Goal: Task Accomplishment & Management: Manage account settings

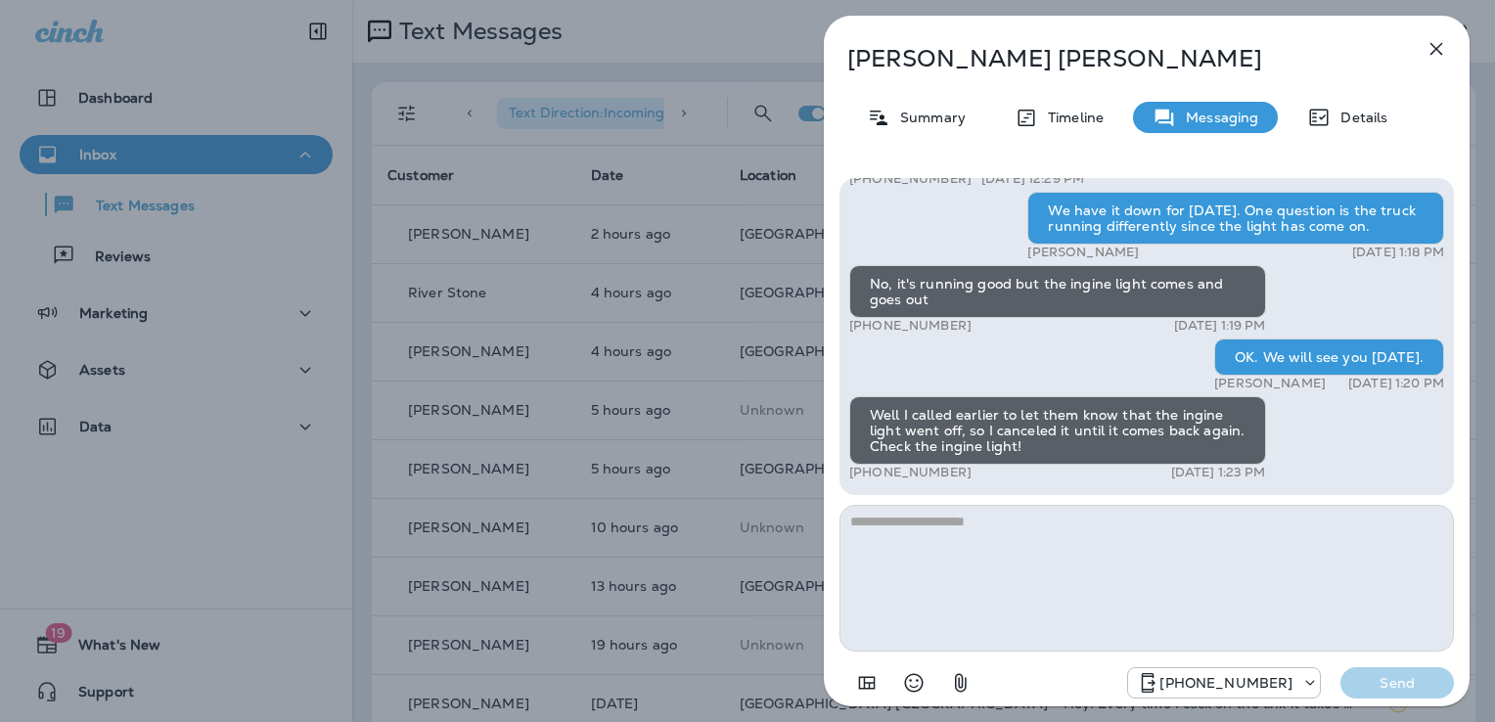
click at [1450, 33] on div "[PERSON_NAME] Summary Timeline Messaging Details Hi [PERSON_NAME]! Thank you fo…" at bounding box center [1147, 367] width 646 height 703
click at [1435, 44] on icon "button" at bounding box center [1436, 48] width 23 height 23
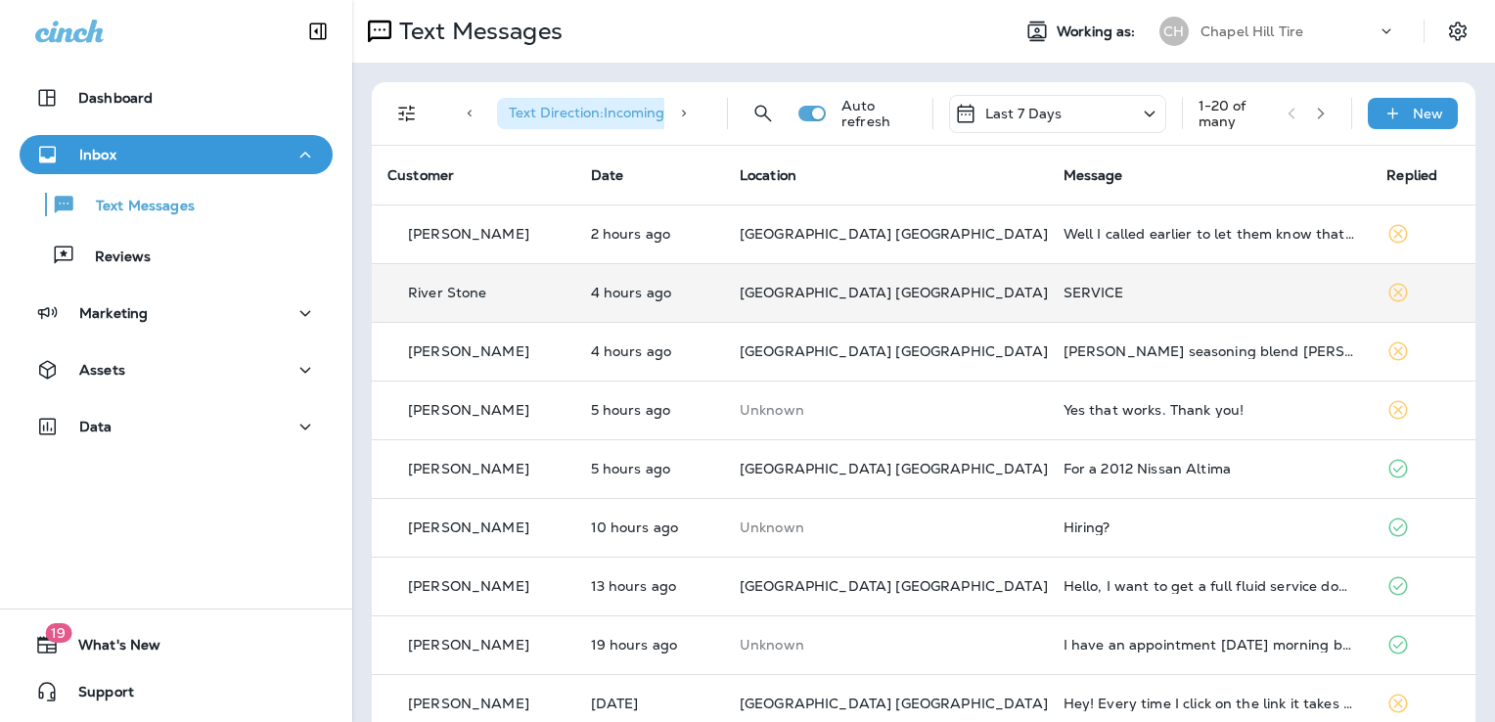
click at [1066, 295] on div "SERVICE" at bounding box center [1210, 293] width 293 height 16
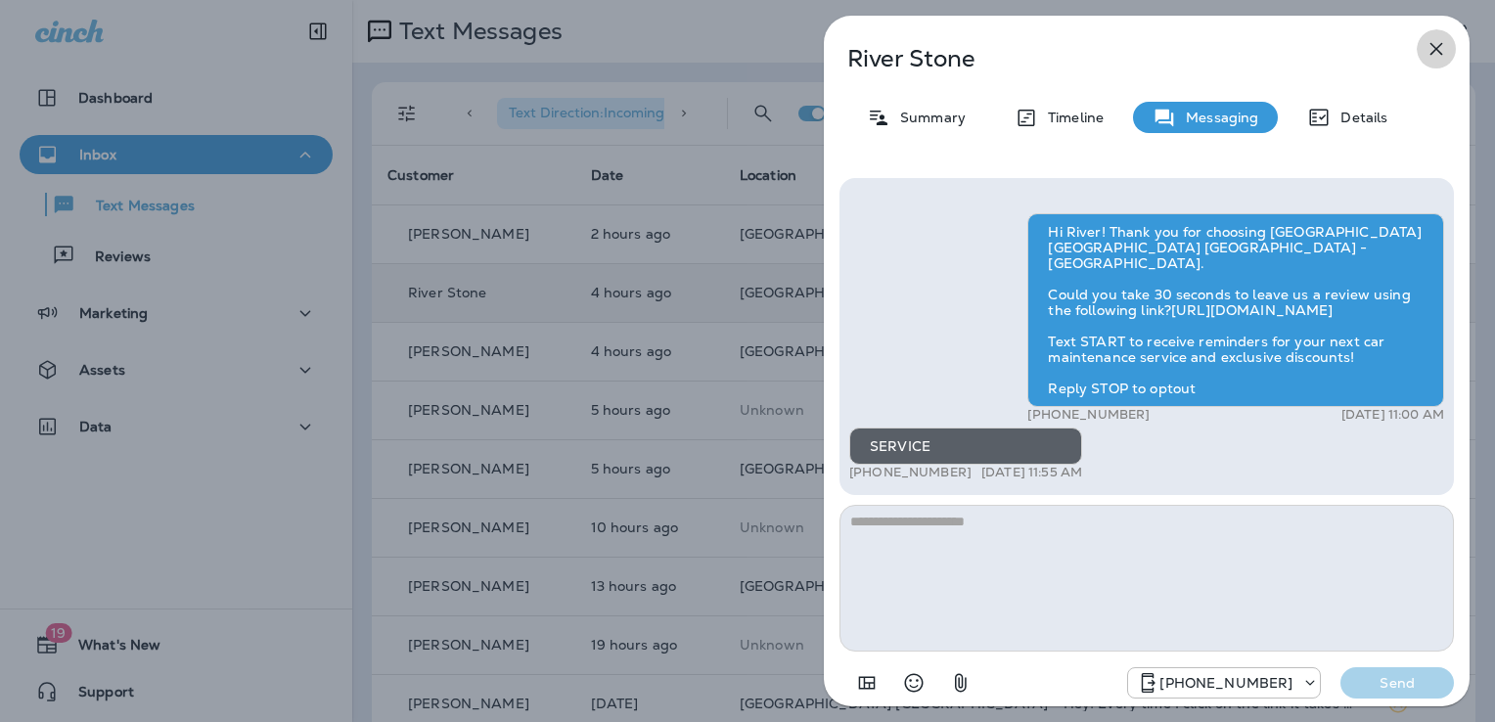
click at [1436, 46] on icon "button" at bounding box center [1436, 48] width 23 height 23
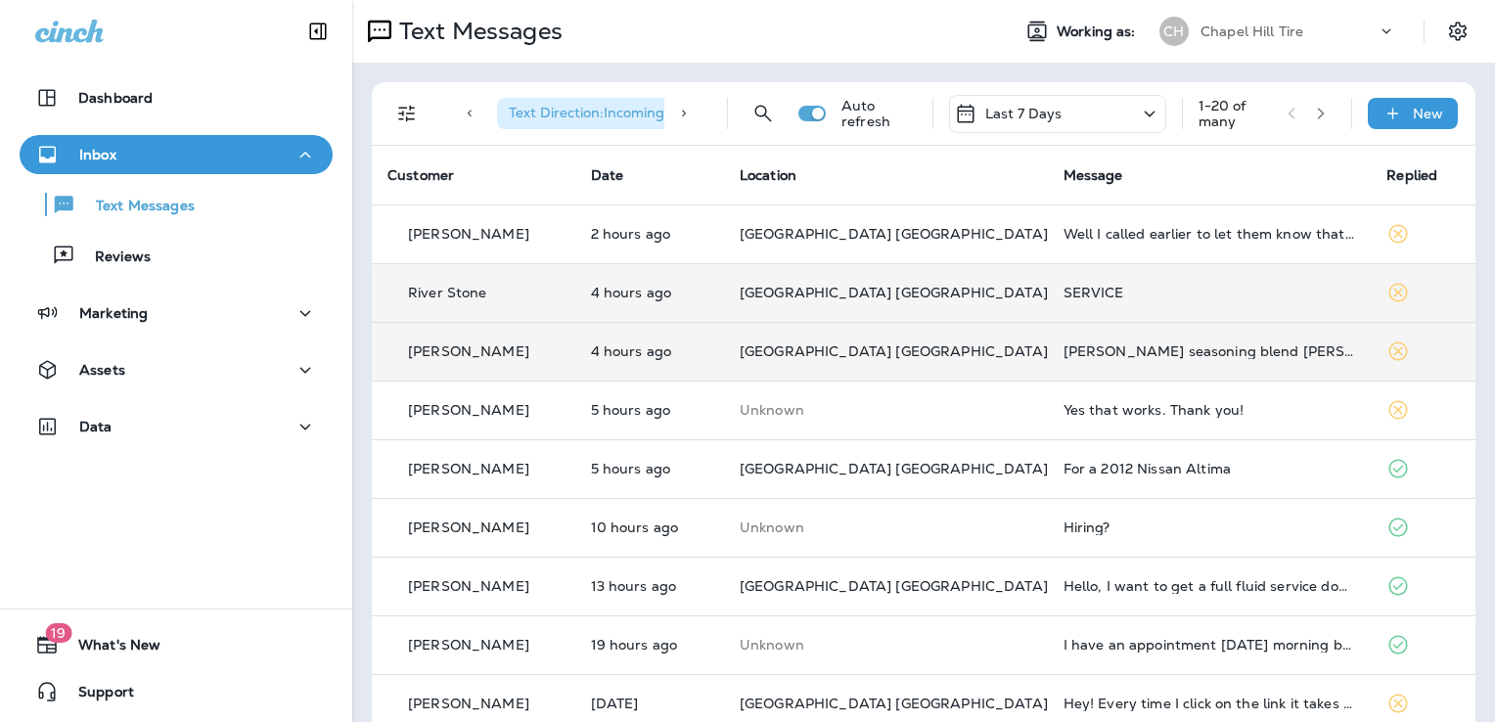
click at [1147, 361] on td "[PERSON_NAME] seasoning blend [PERSON_NAME] roast 2 Roma tomatoes Garlic Gluten…" at bounding box center [1210, 351] width 324 height 59
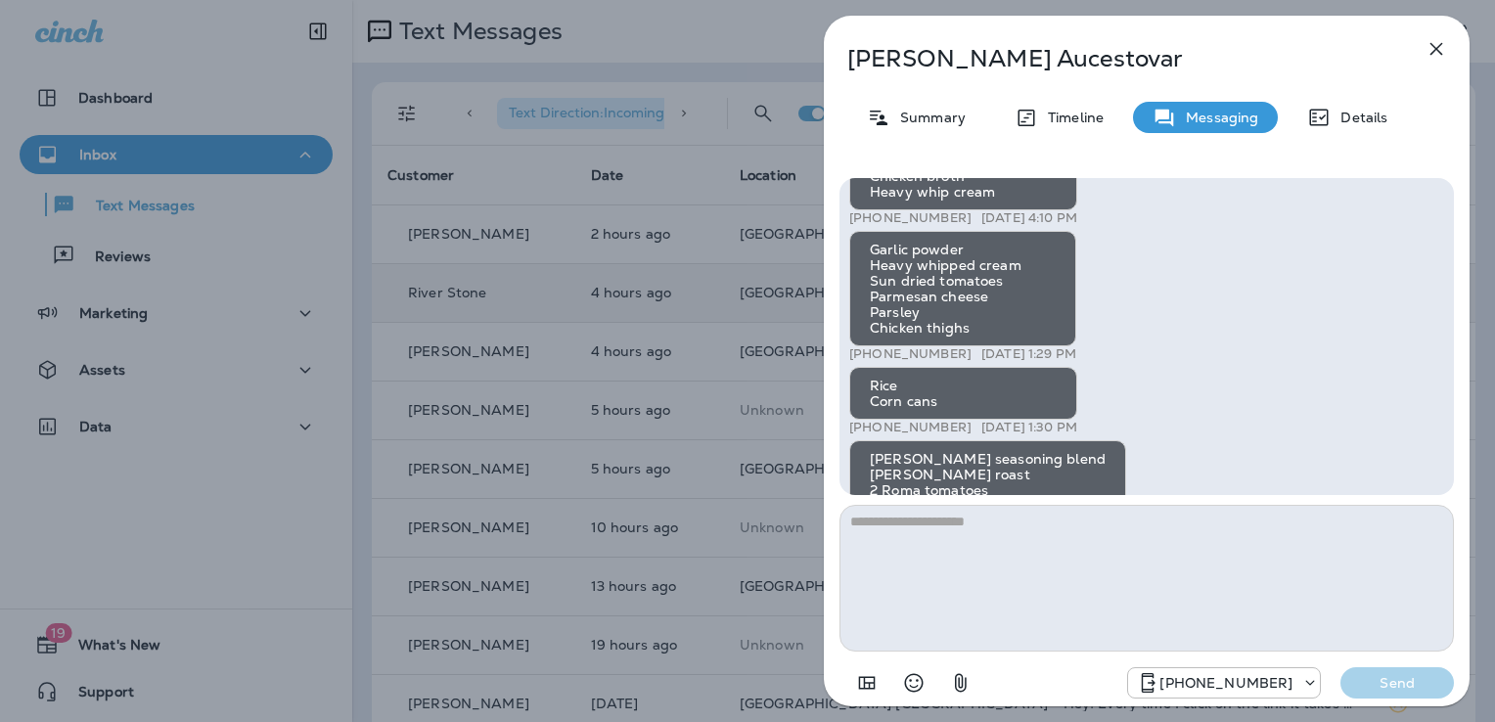
scroll to position [-74, 0]
click at [1433, 39] on icon "button" at bounding box center [1436, 48] width 23 height 23
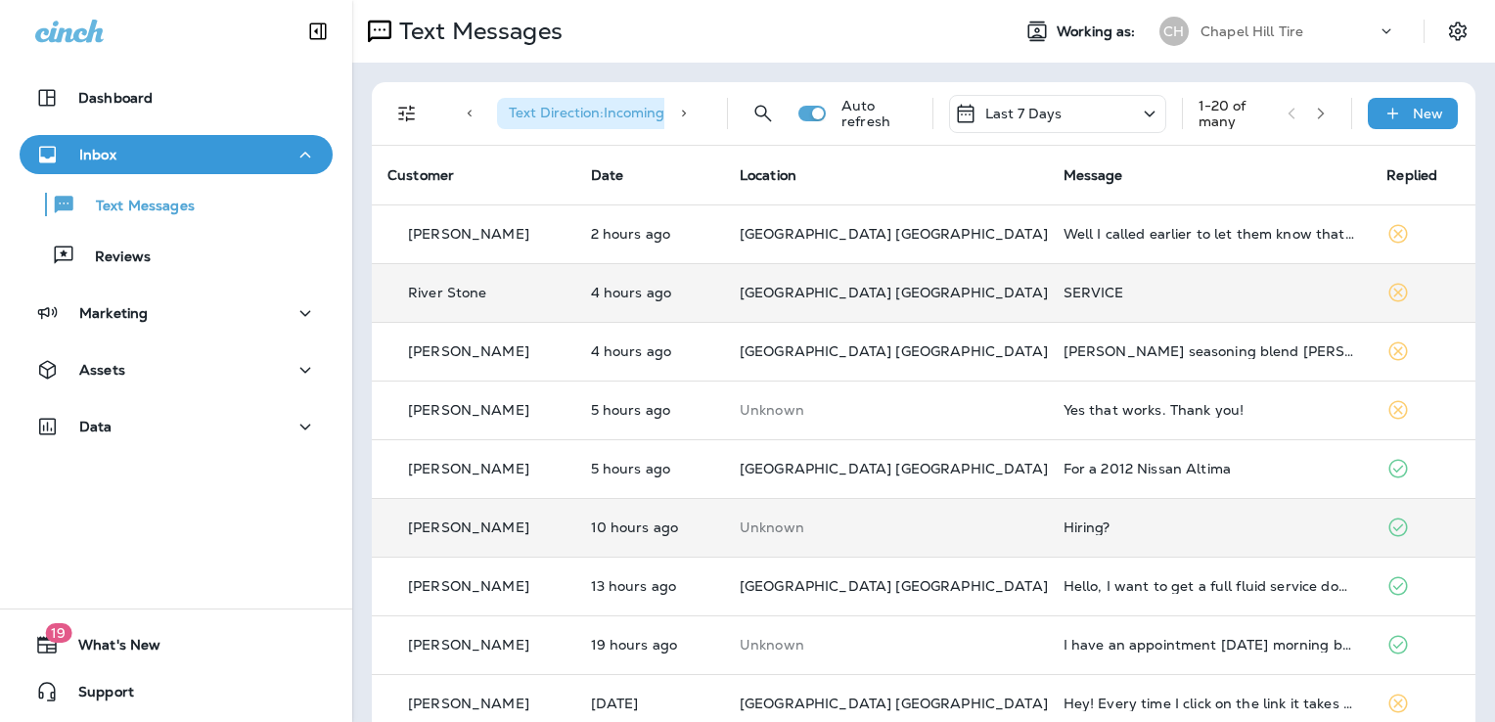
click at [1081, 532] on div "Hiring?" at bounding box center [1210, 528] width 293 height 16
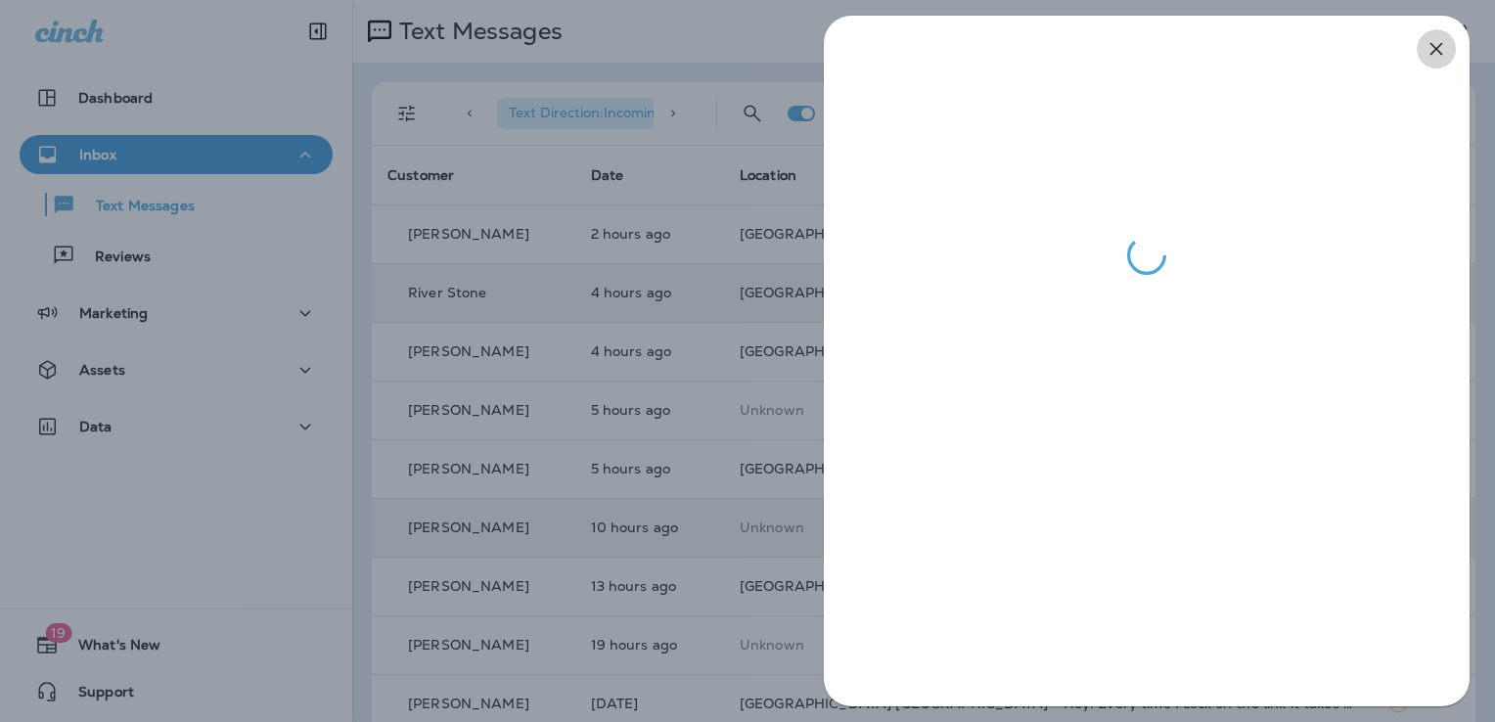
click at [1429, 53] on icon "button" at bounding box center [1436, 48] width 23 height 23
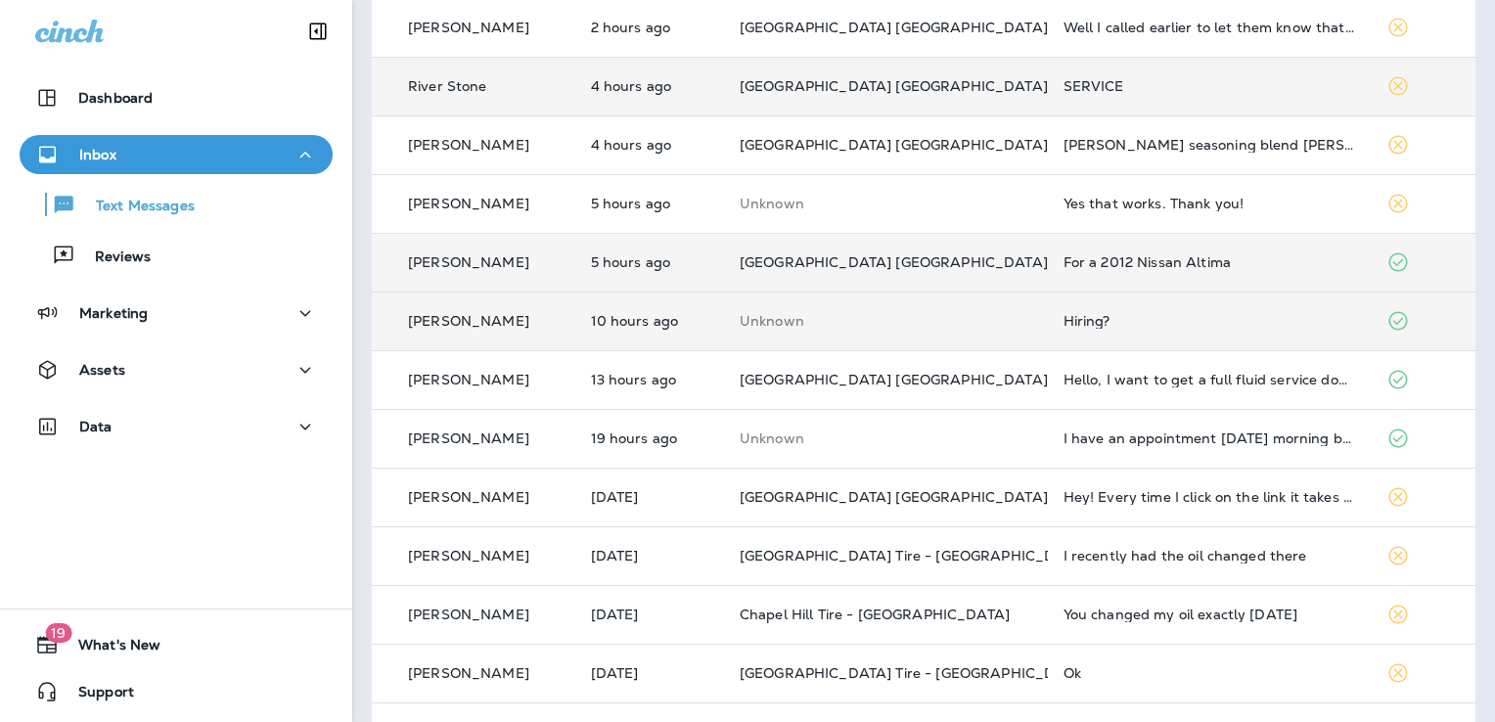
scroll to position [207, 0]
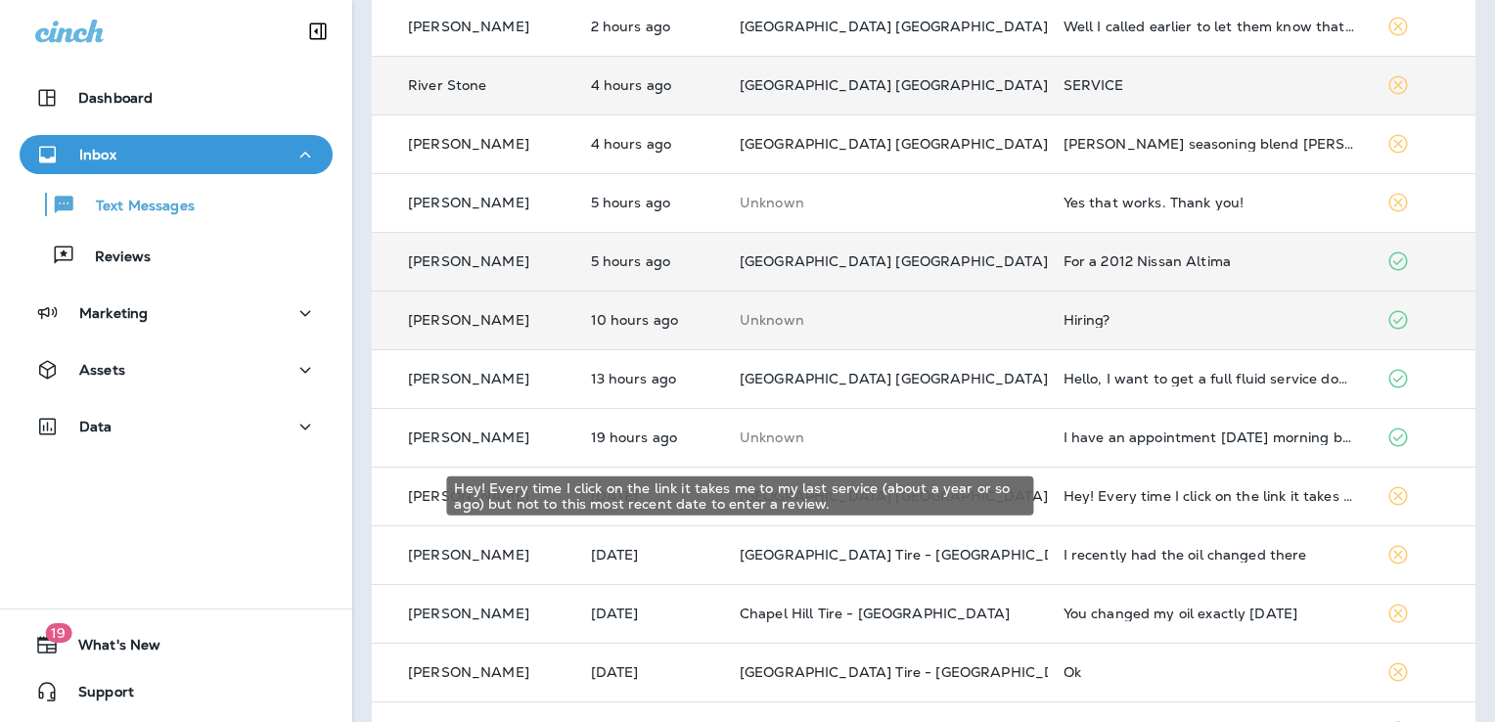
click at [1168, 492] on div "Hey! Every time I click on the link it takes me to my last service (about a yea…" at bounding box center [1210, 496] width 293 height 16
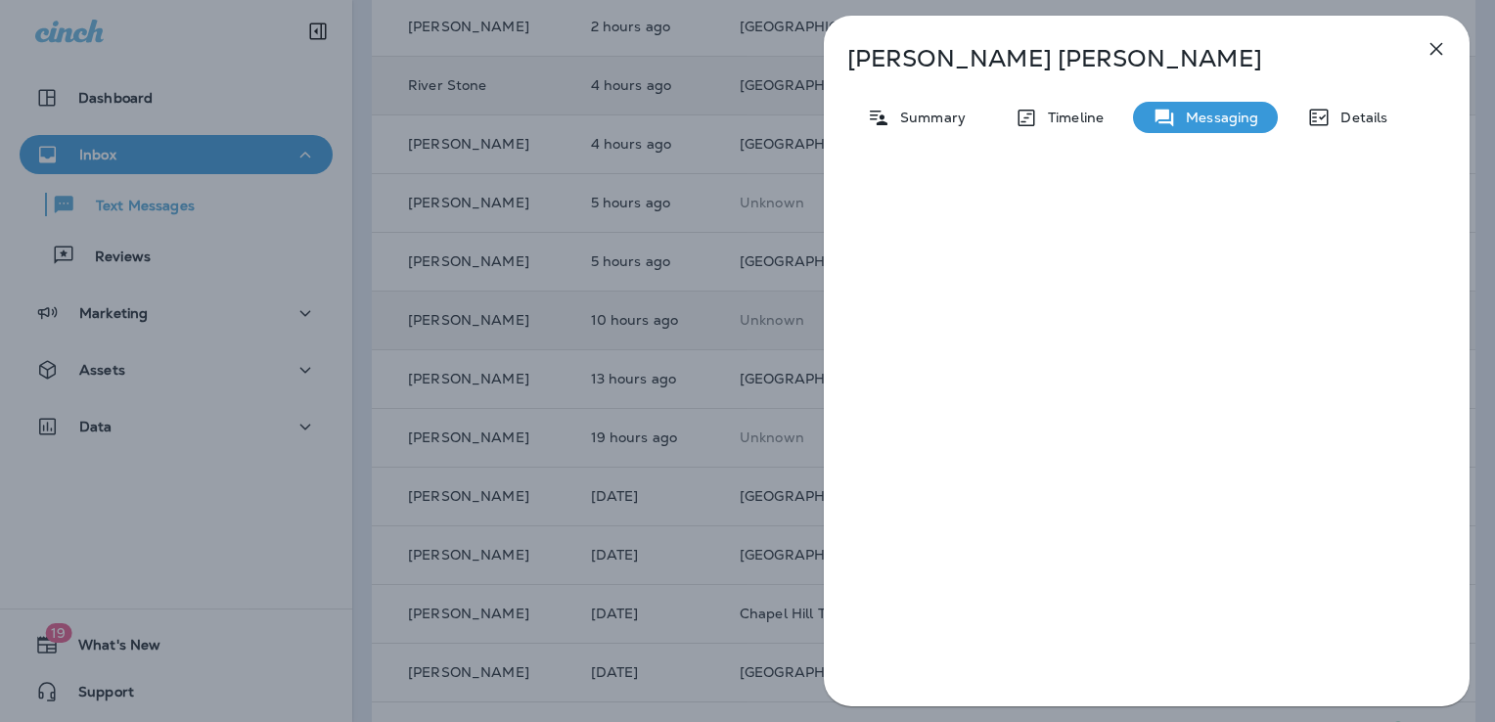
click at [1435, 50] on icon "button" at bounding box center [1436, 49] width 13 height 13
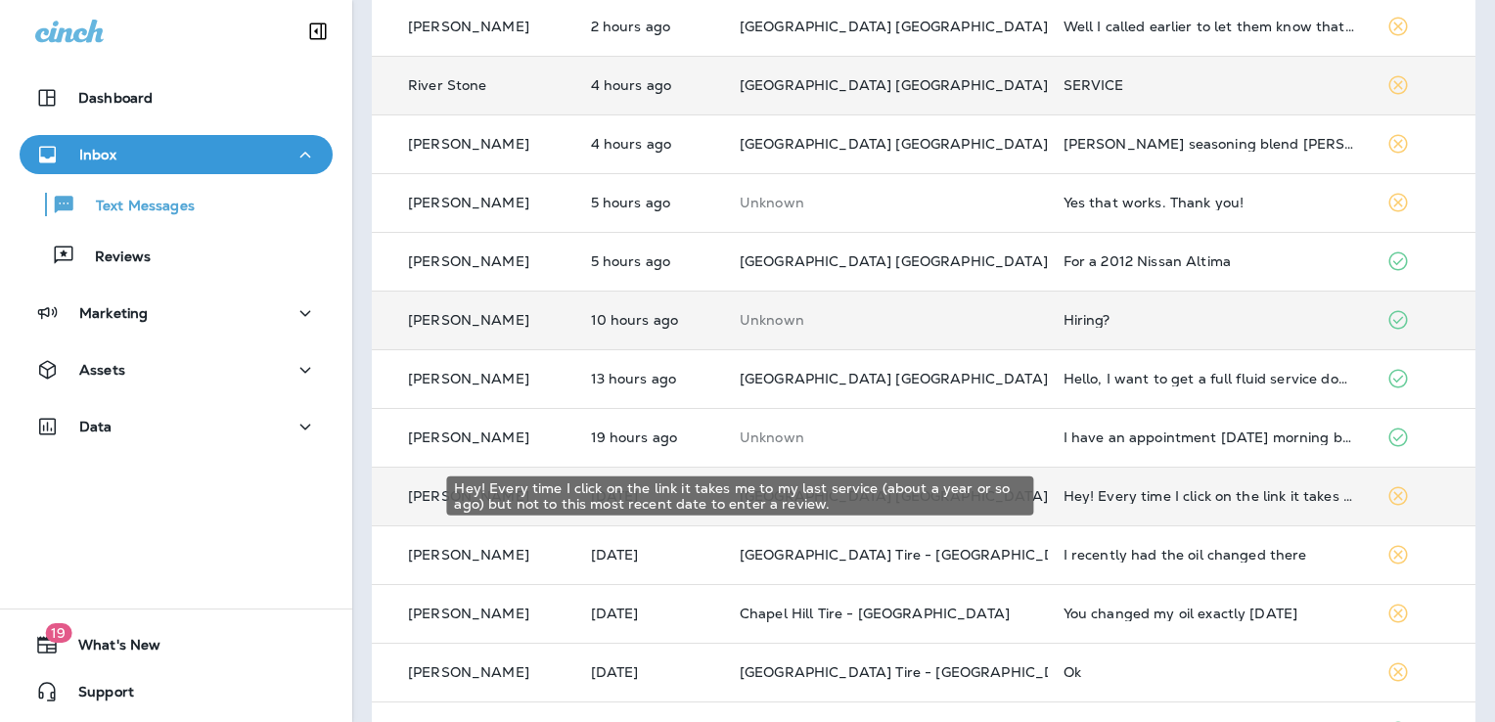
click at [1202, 491] on div "Hey! Every time I click on the link it takes me to my last service (about a yea…" at bounding box center [1210, 496] width 293 height 16
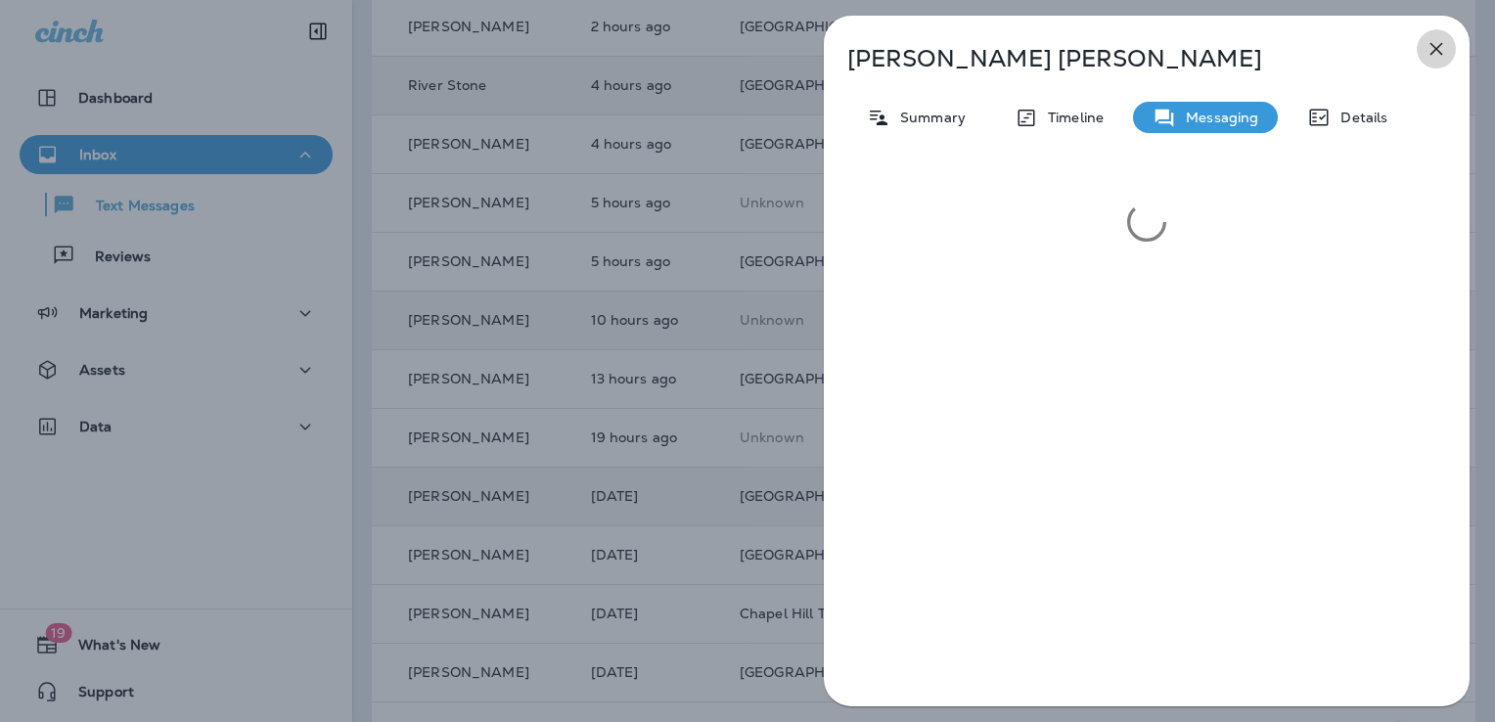
click at [1439, 54] on icon "button" at bounding box center [1436, 48] width 23 height 23
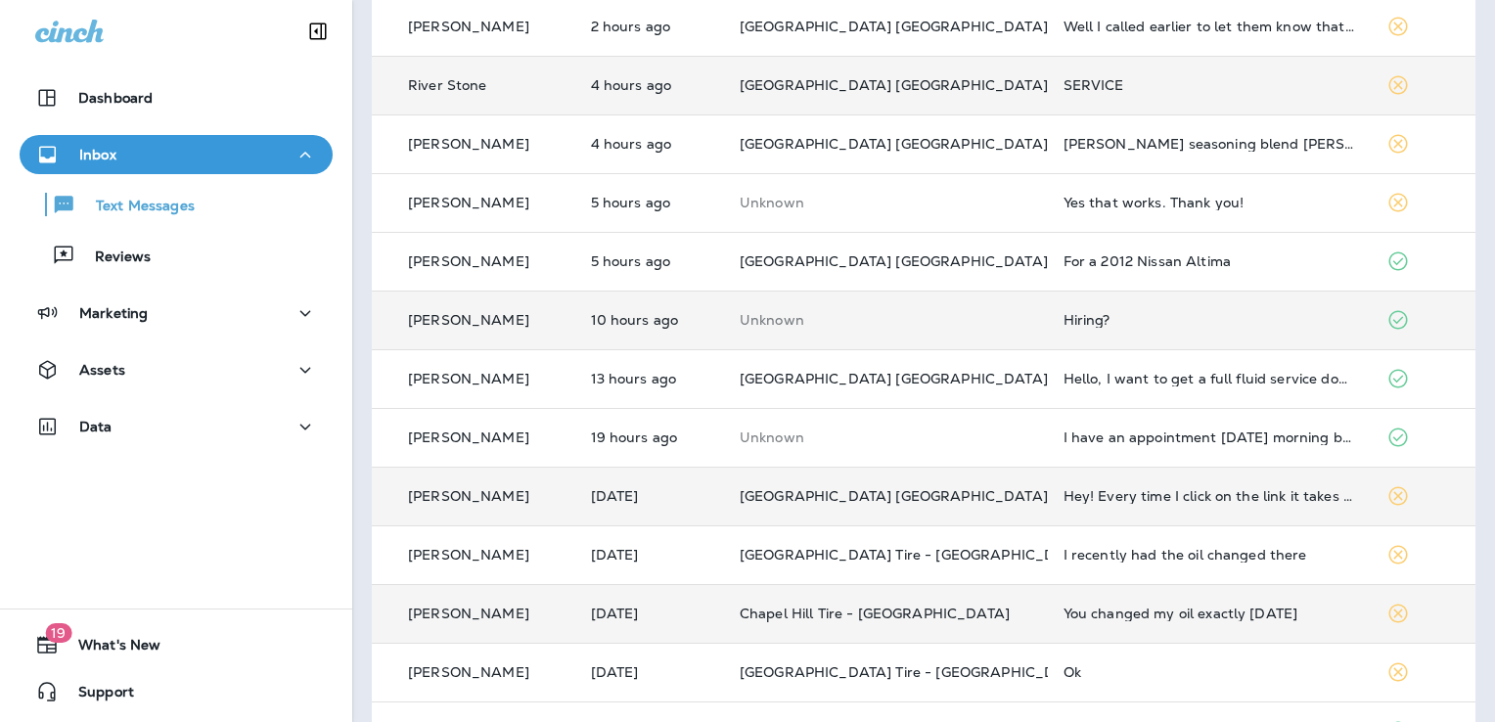
click at [1259, 615] on div "You changed my oil exactly [DATE]" at bounding box center [1210, 614] width 293 height 16
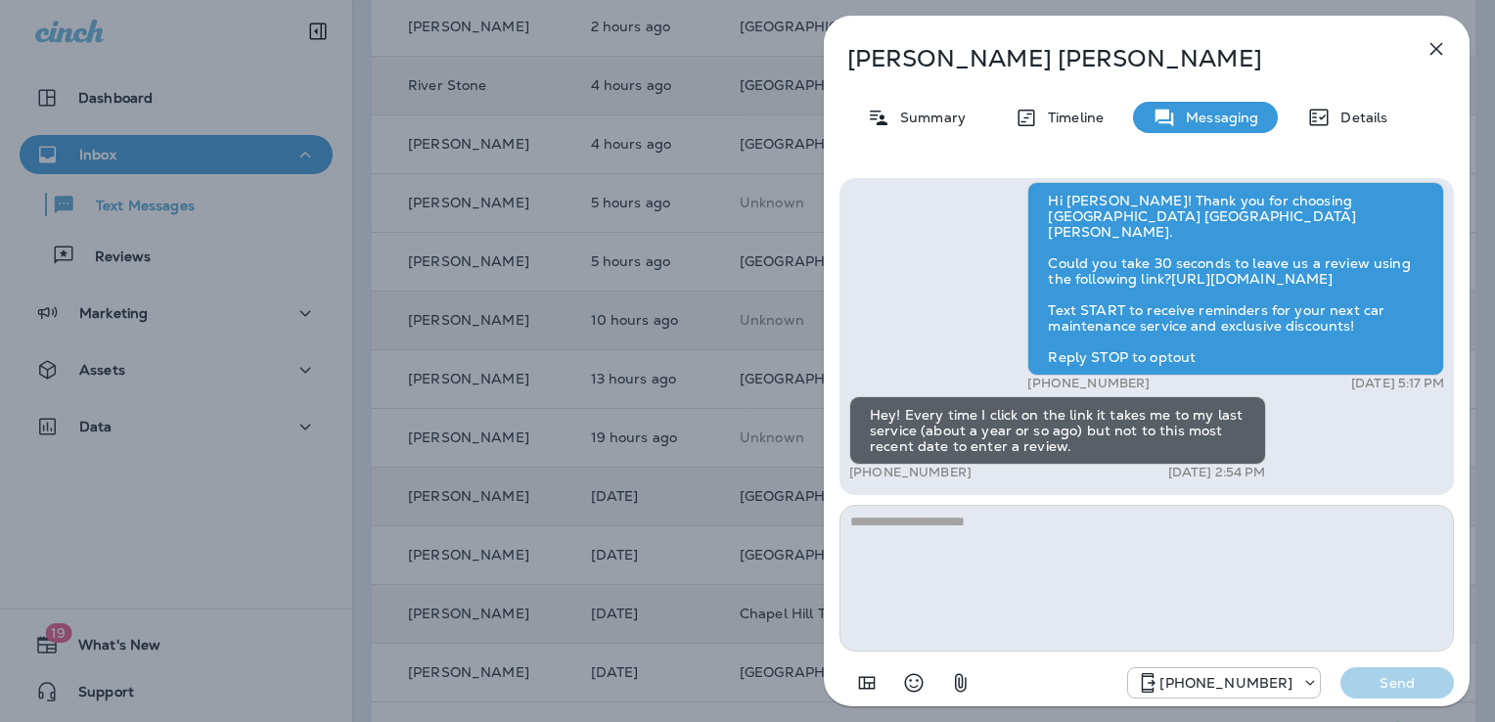
click at [1025, 546] on textarea at bounding box center [1146, 578] width 614 height 147
click at [1429, 48] on icon "button" at bounding box center [1436, 48] width 23 height 23
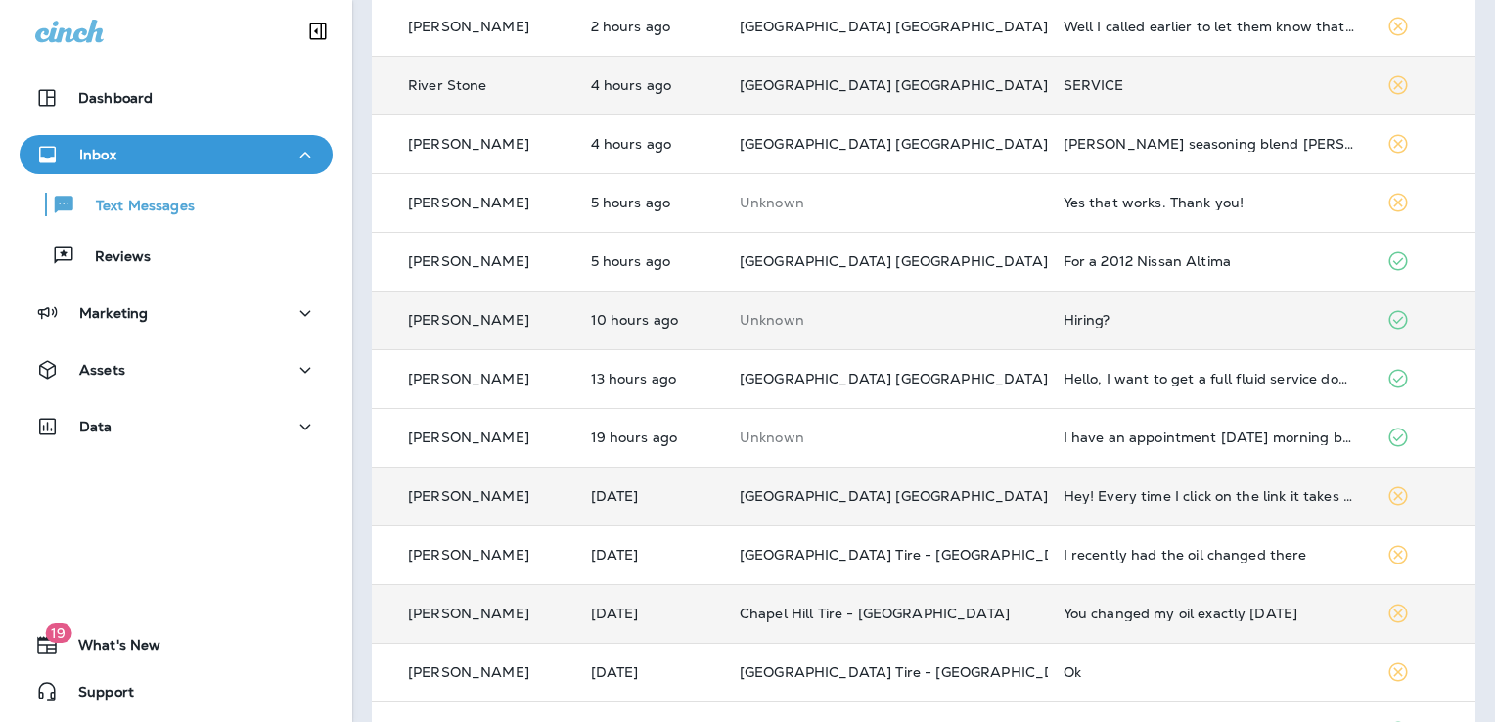
click at [1157, 586] on td "You changed my oil exactly [DATE]" at bounding box center [1210, 613] width 324 height 59
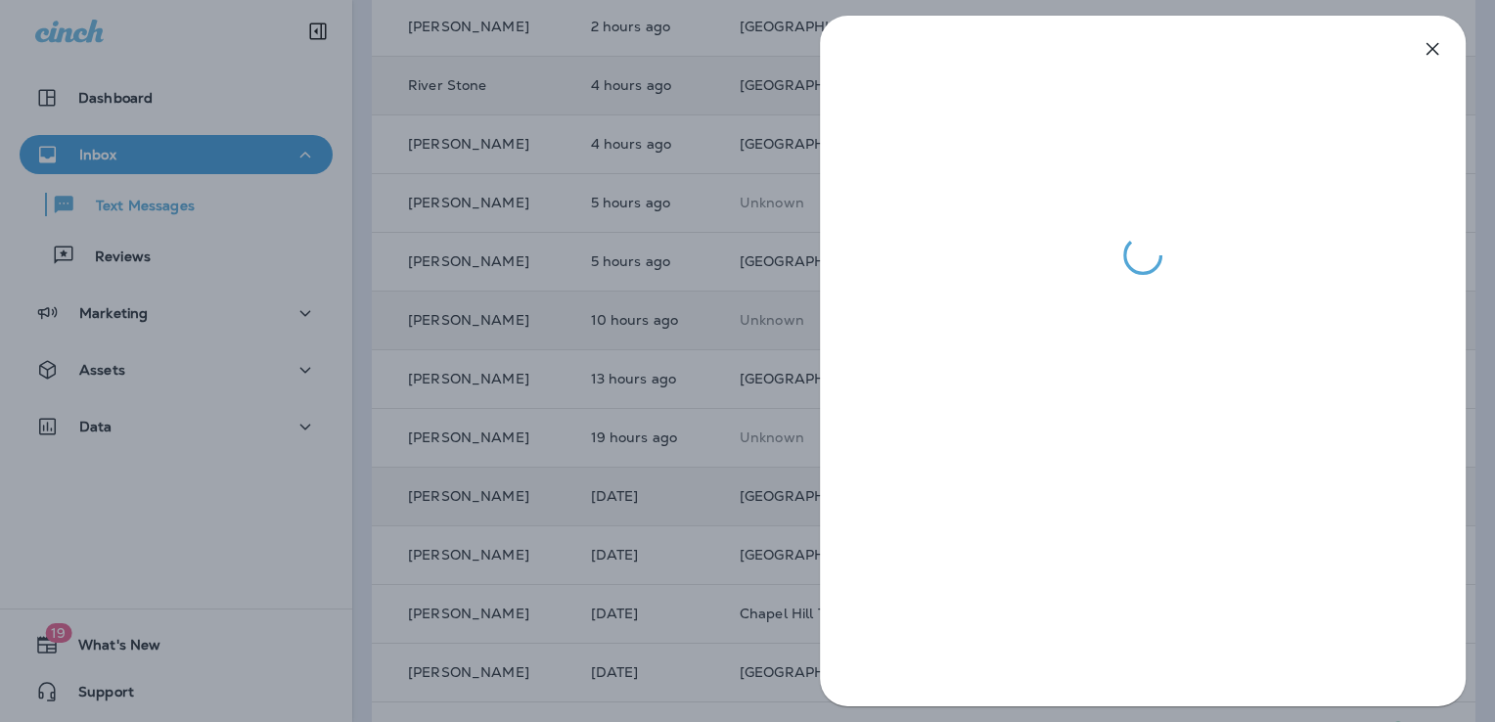
drag, startPoint x: 1157, startPoint y: 586, endPoint x: 1133, endPoint y: 596, distance: 26.3
click at [1133, 596] on div at bounding box center [1143, 361] width 646 height 691
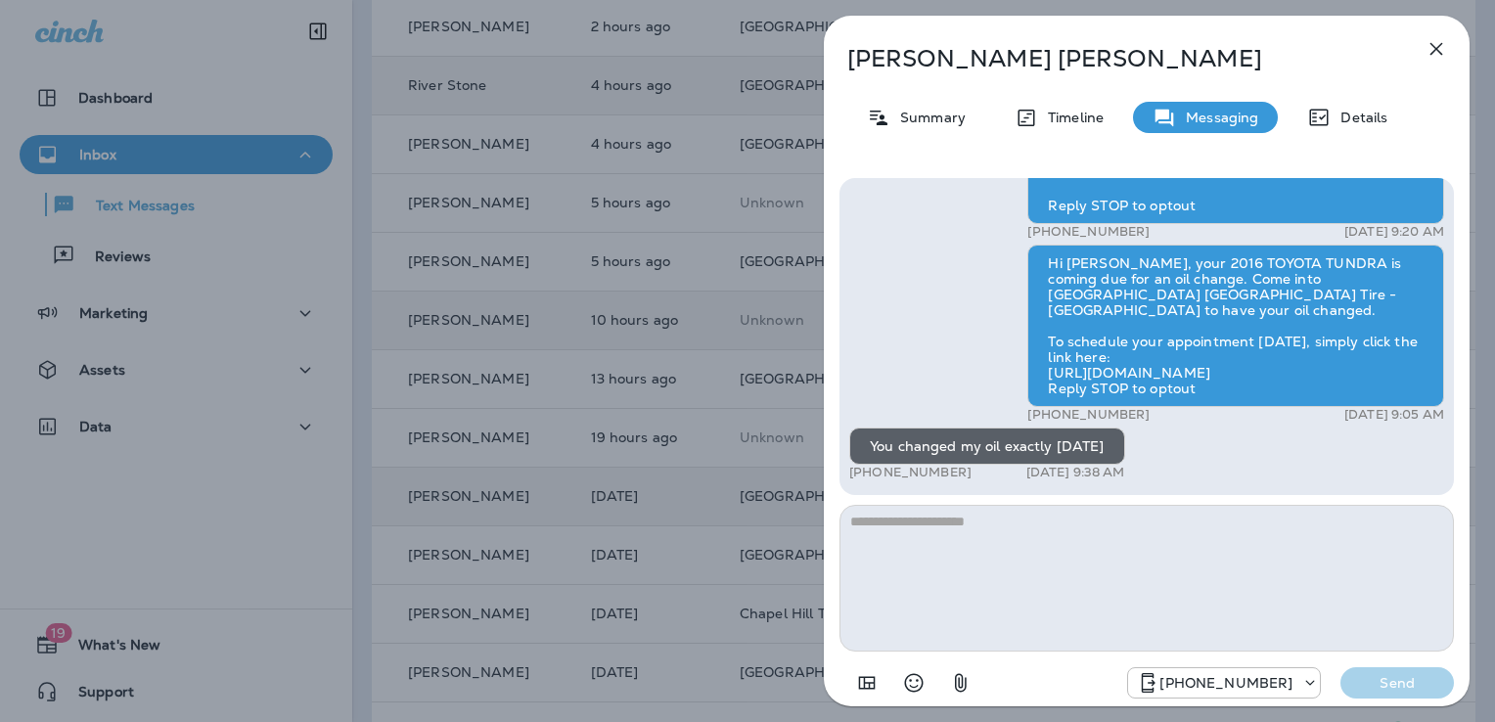
click at [900, 523] on textarea at bounding box center [1146, 578] width 614 height 147
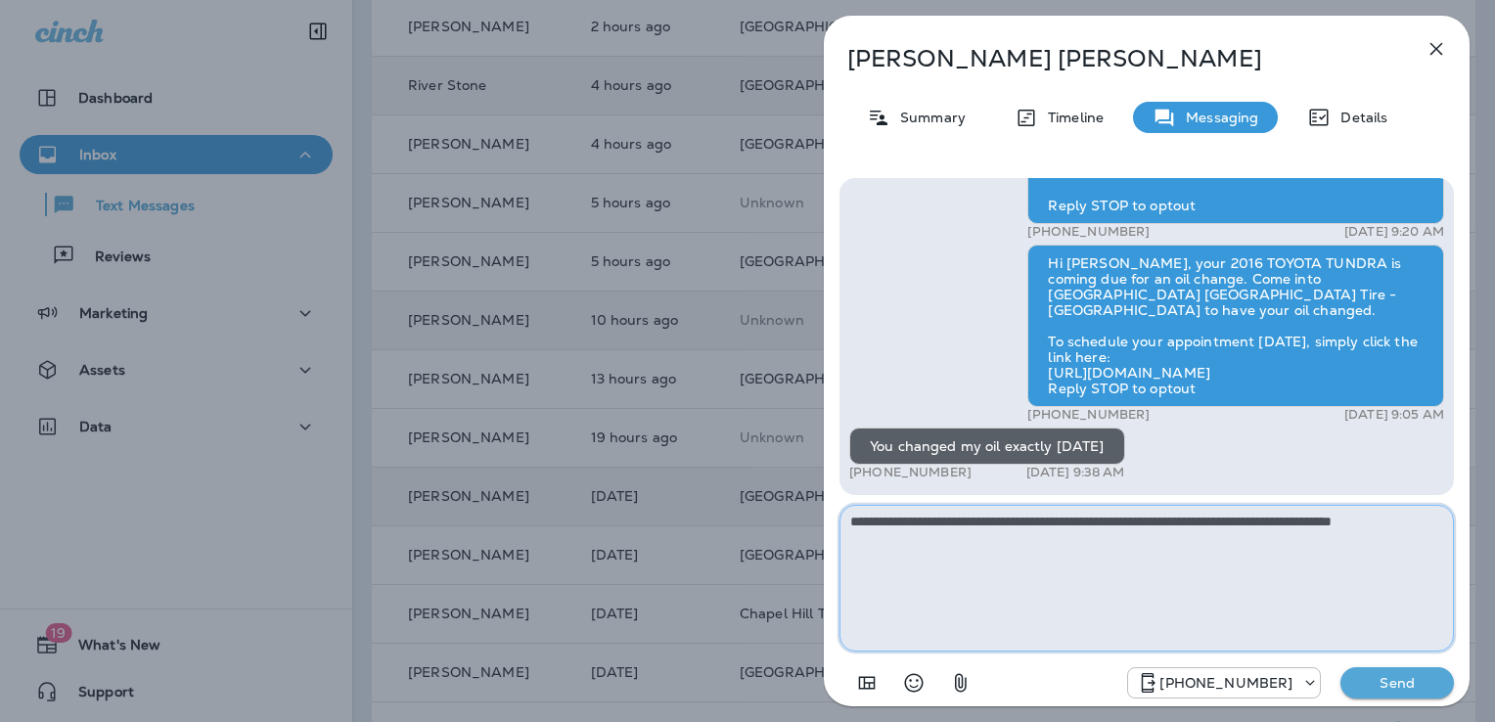
type textarea "**********"
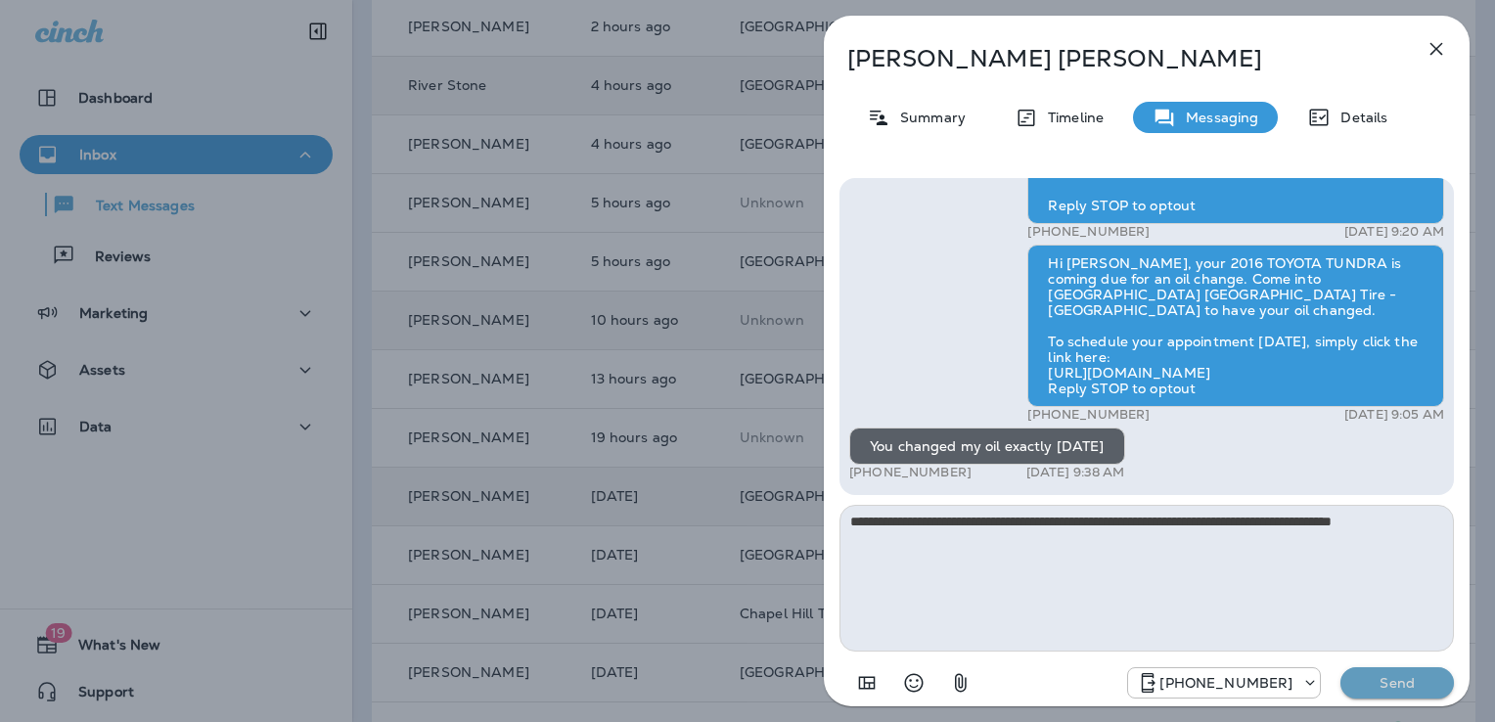
click at [1383, 682] on p "Send" at bounding box center [1397, 683] width 82 height 18
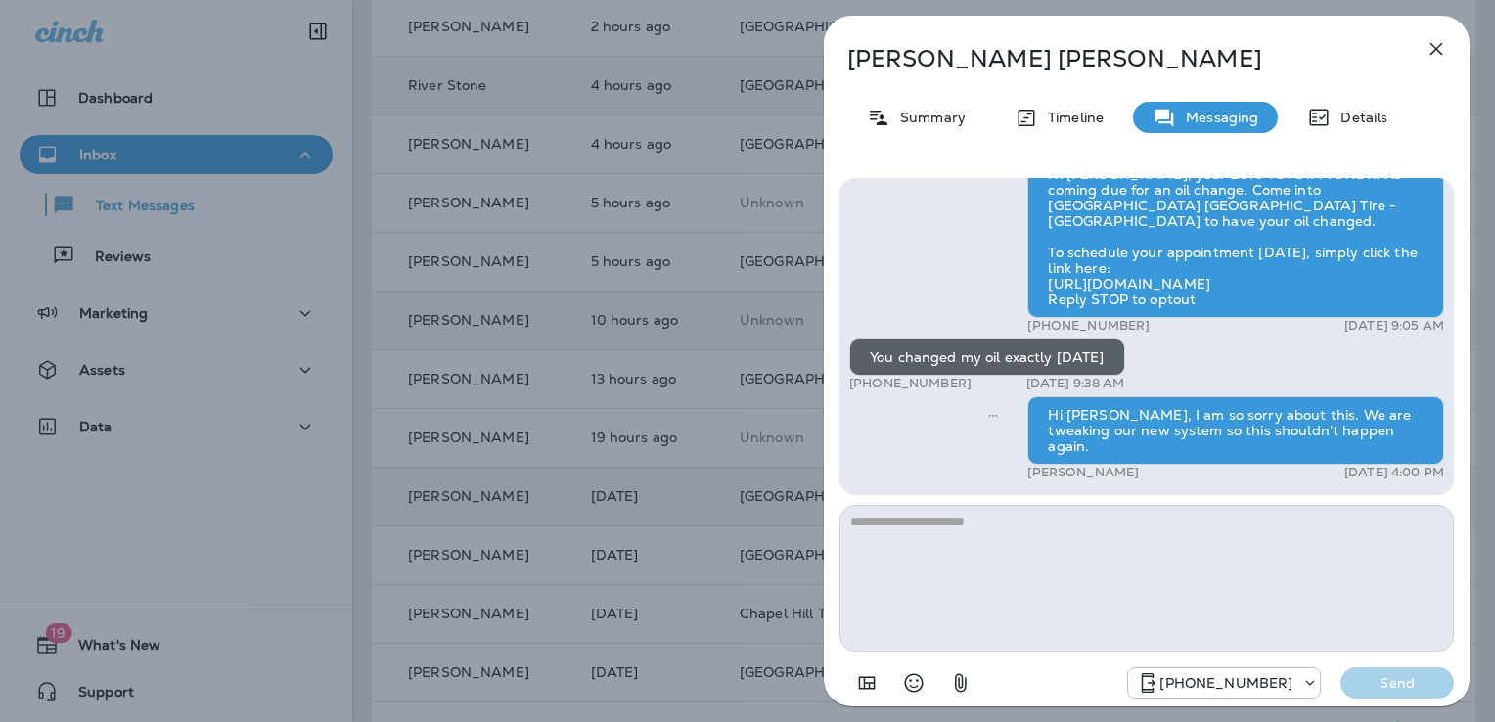
click at [1429, 48] on icon "button" at bounding box center [1436, 48] width 23 height 23
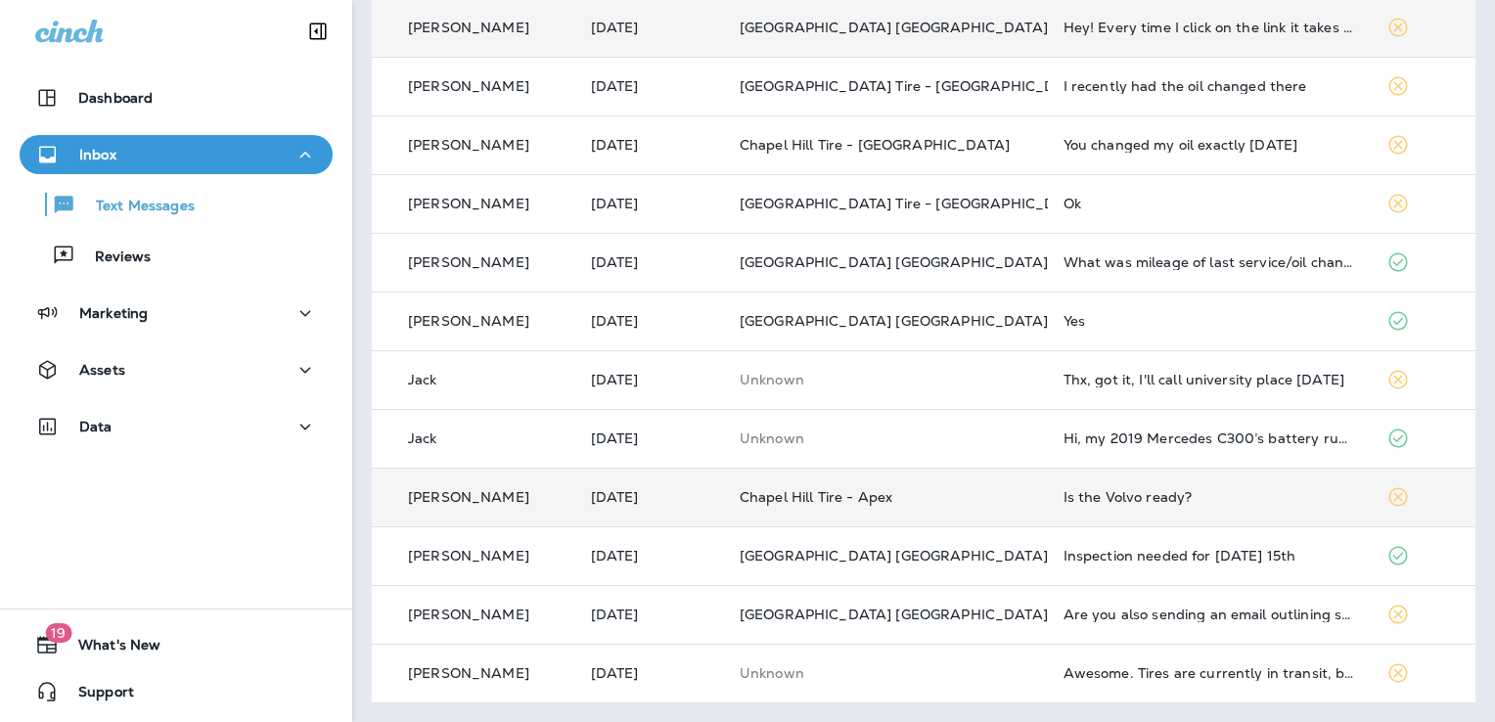
scroll to position [675, 0]
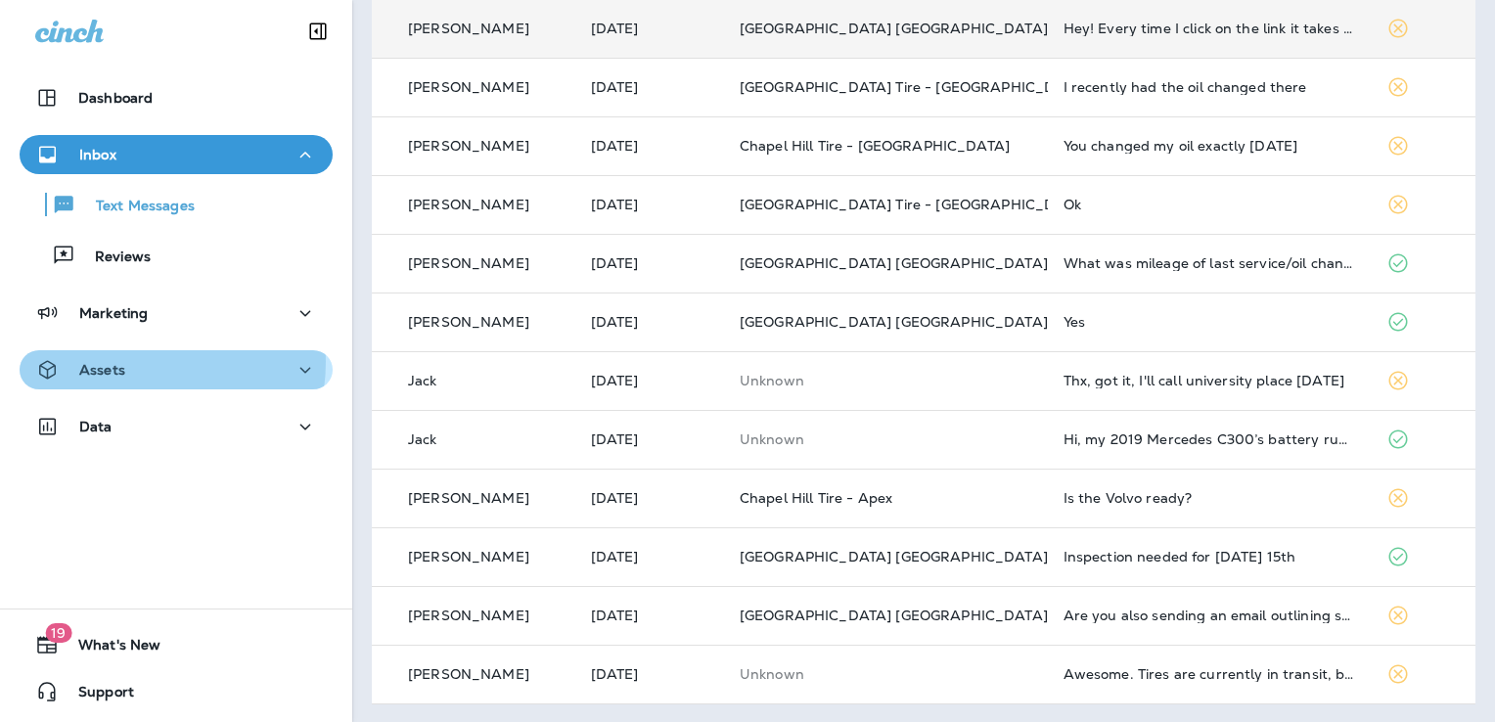
click at [135, 362] on div "Assets" at bounding box center [176, 370] width 282 height 24
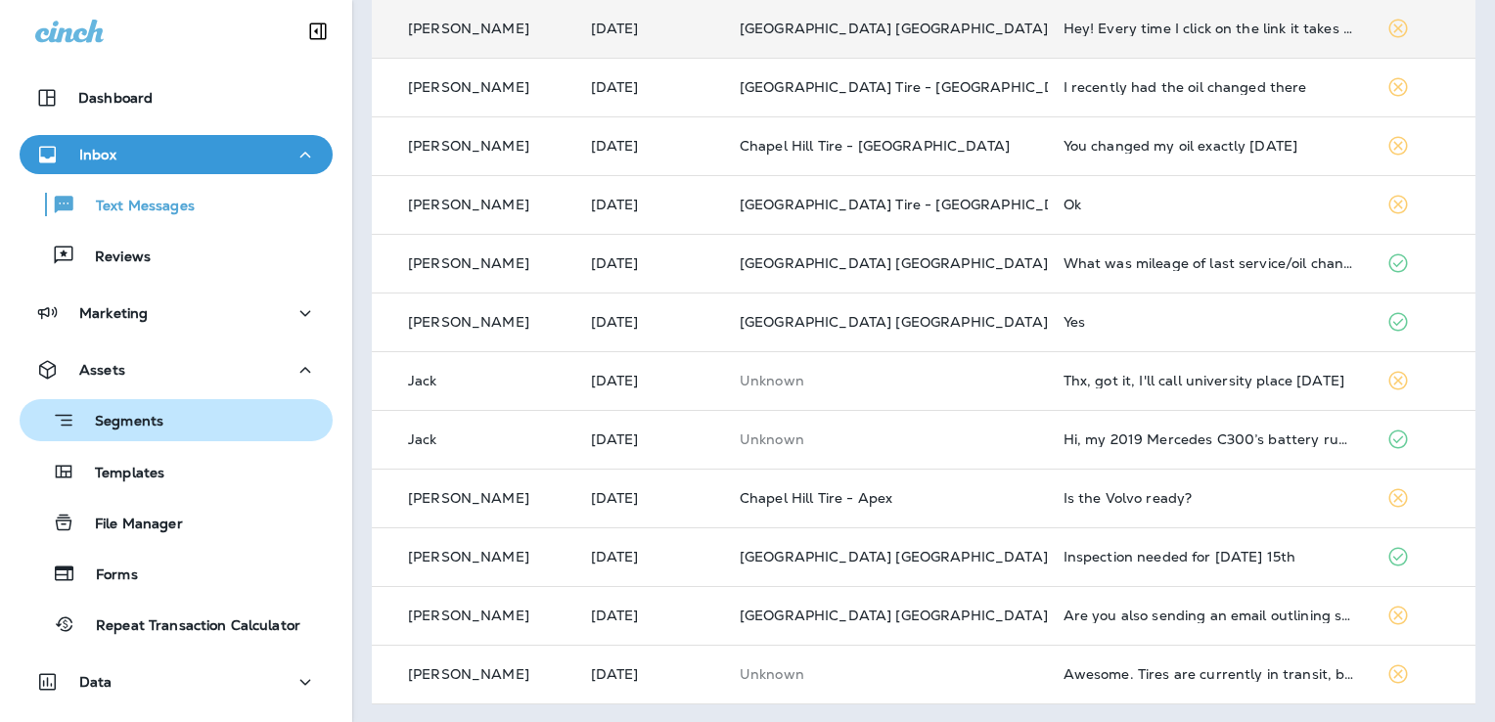
click at [125, 421] on p "Segments" at bounding box center [119, 423] width 88 height 20
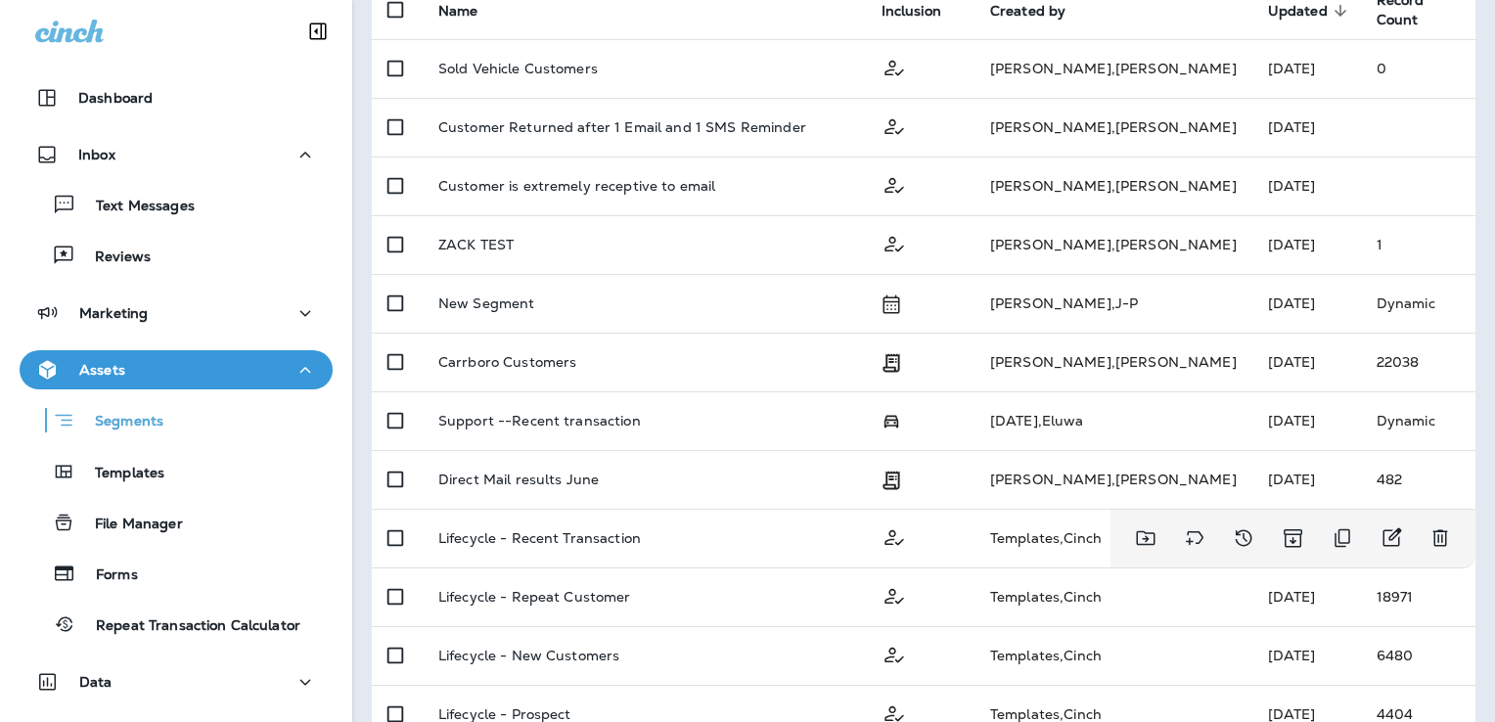
scroll to position [217, 0]
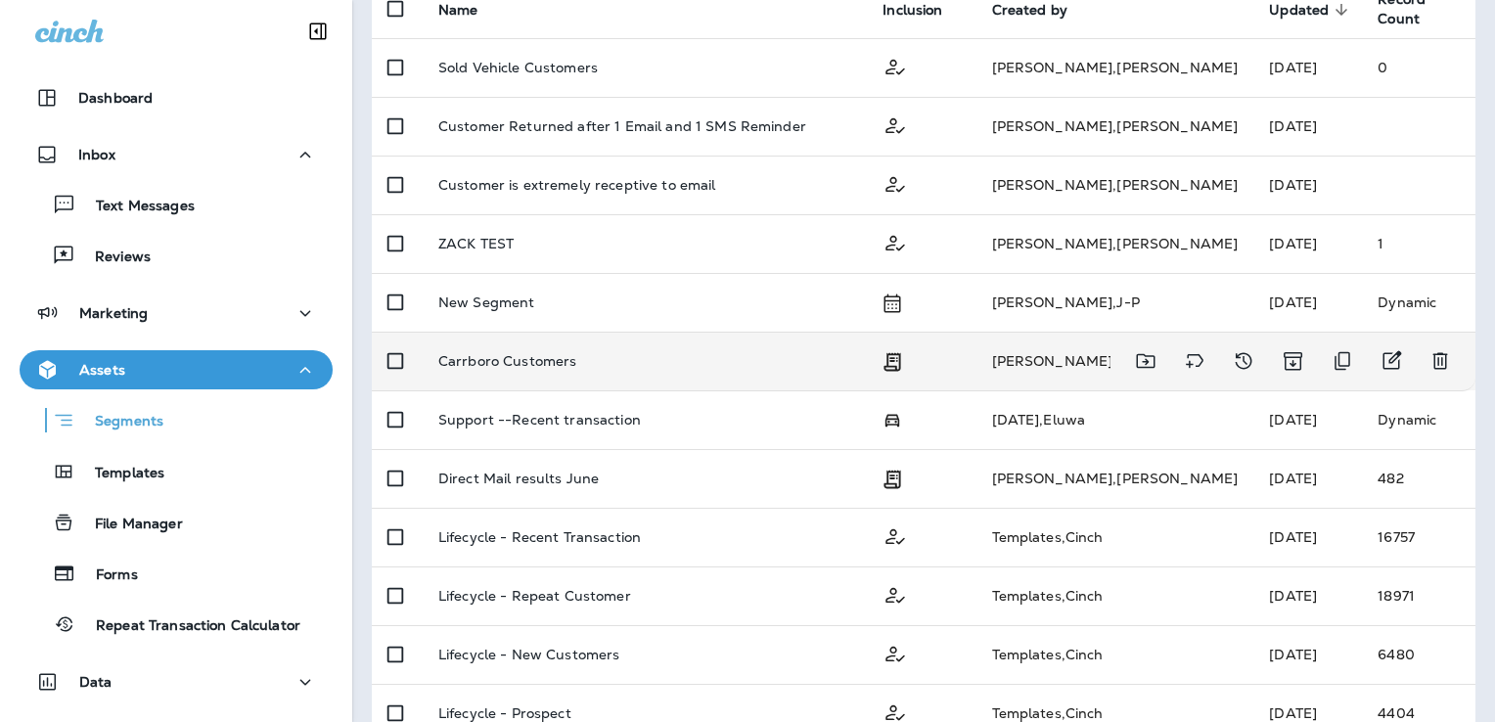
click at [543, 362] on p "Carrboro Customers" at bounding box center [507, 361] width 139 height 16
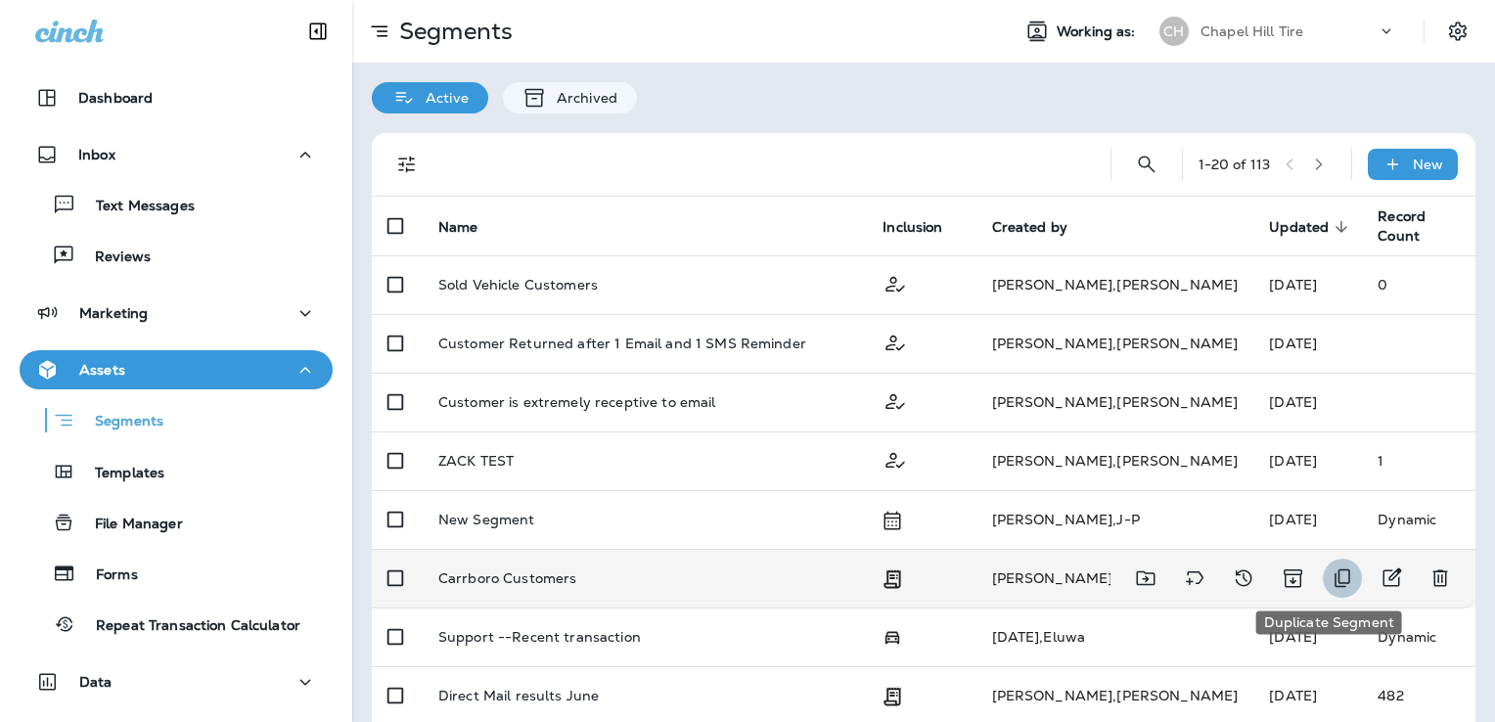
click at [1333, 585] on icon "Duplicate Segment" at bounding box center [1342, 578] width 23 height 23
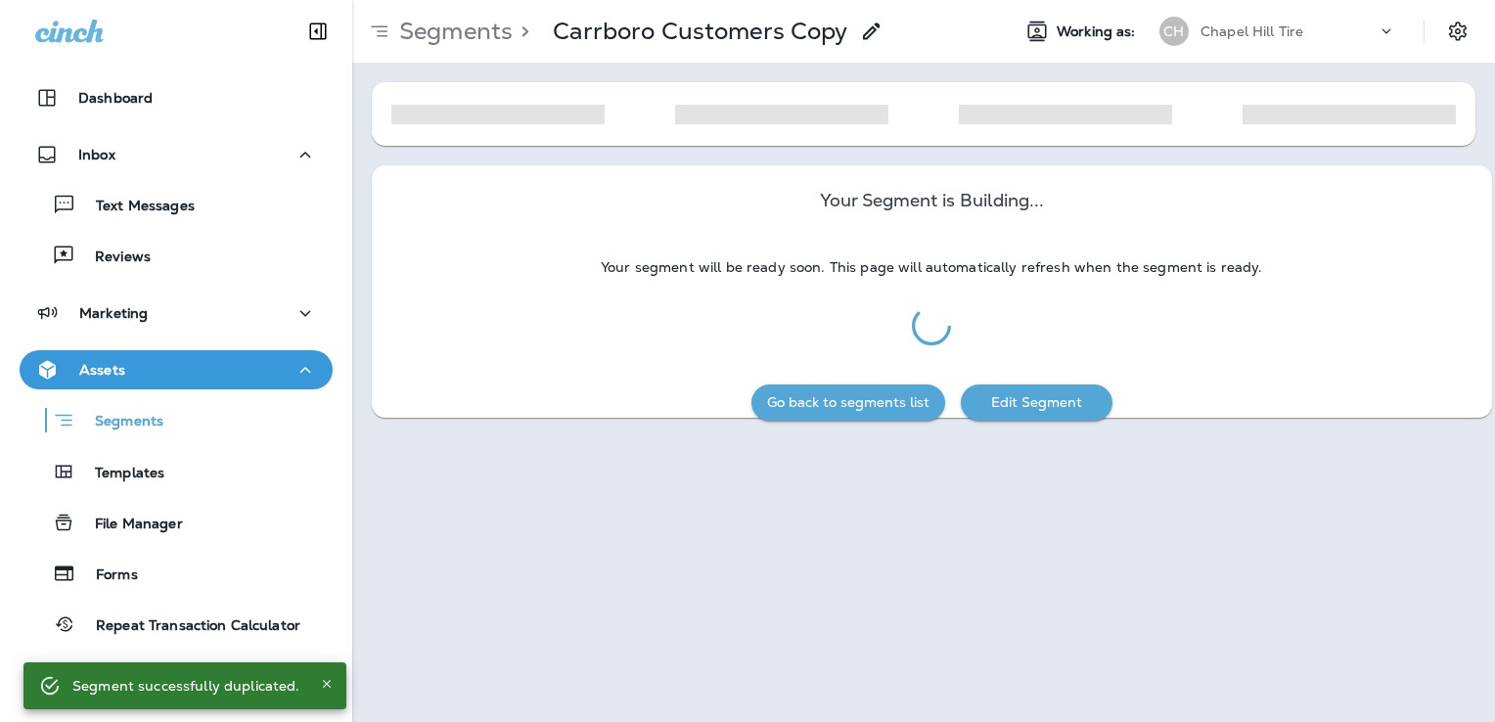
click at [864, 37] on use at bounding box center [870, 31] width 17 height 17
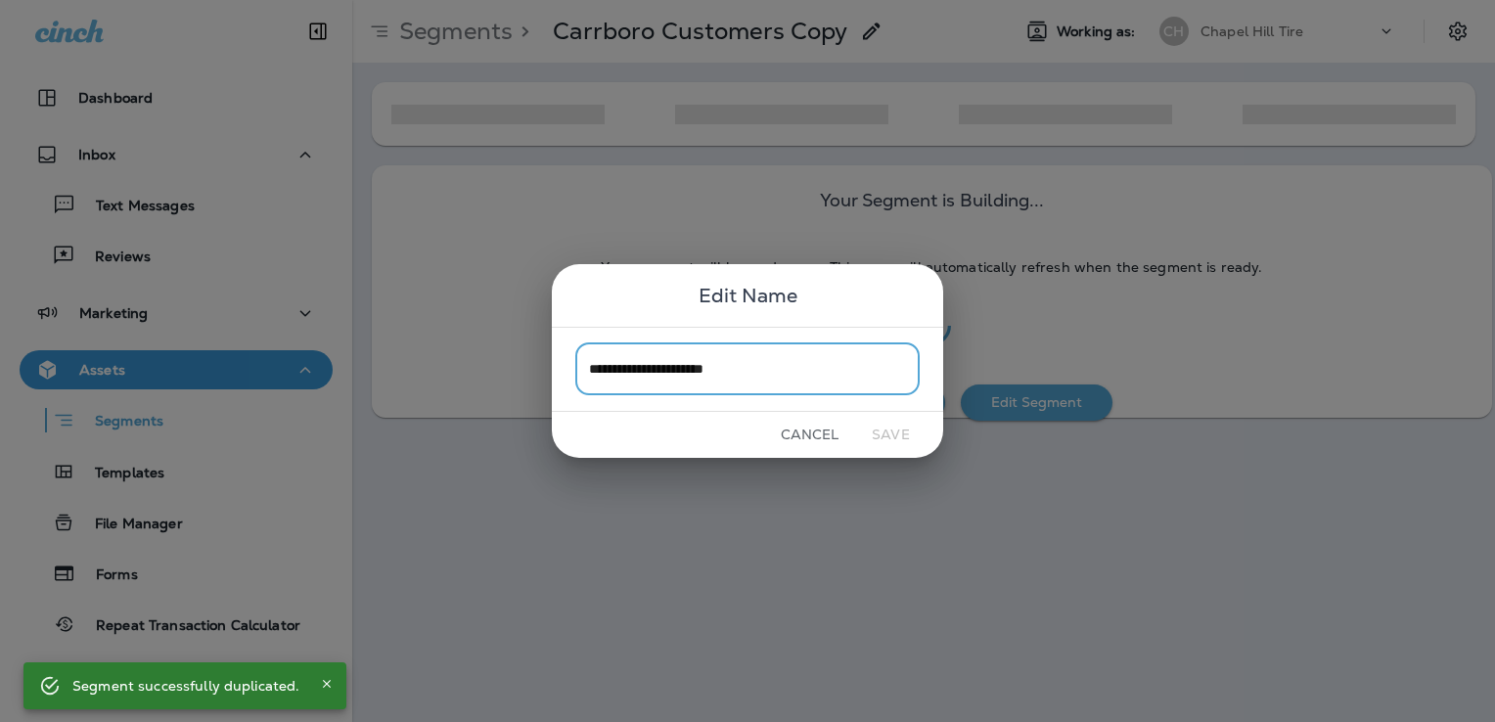
click at [653, 371] on input "**********" at bounding box center [747, 369] width 344 height 52
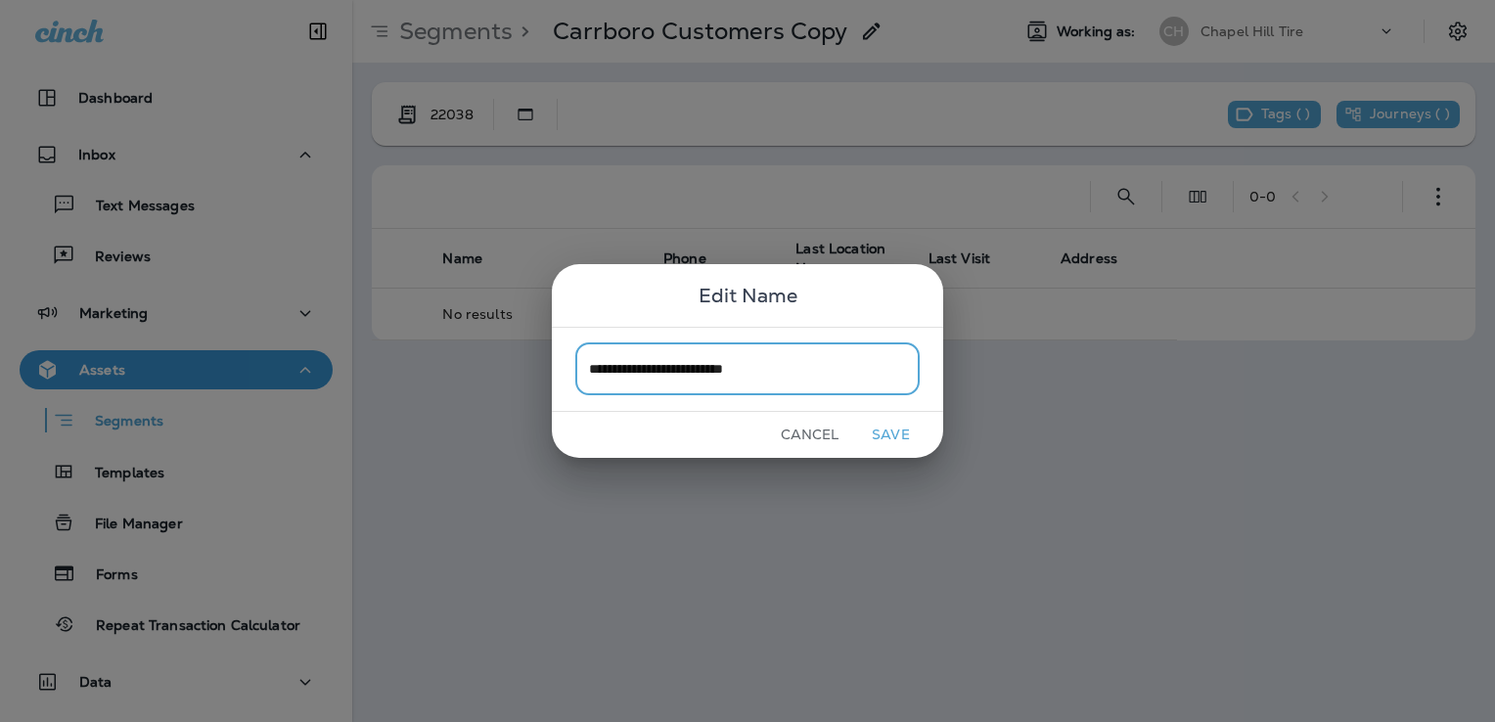
type input "**********"
click at [894, 431] on button "Save" at bounding box center [890, 435] width 73 height 30
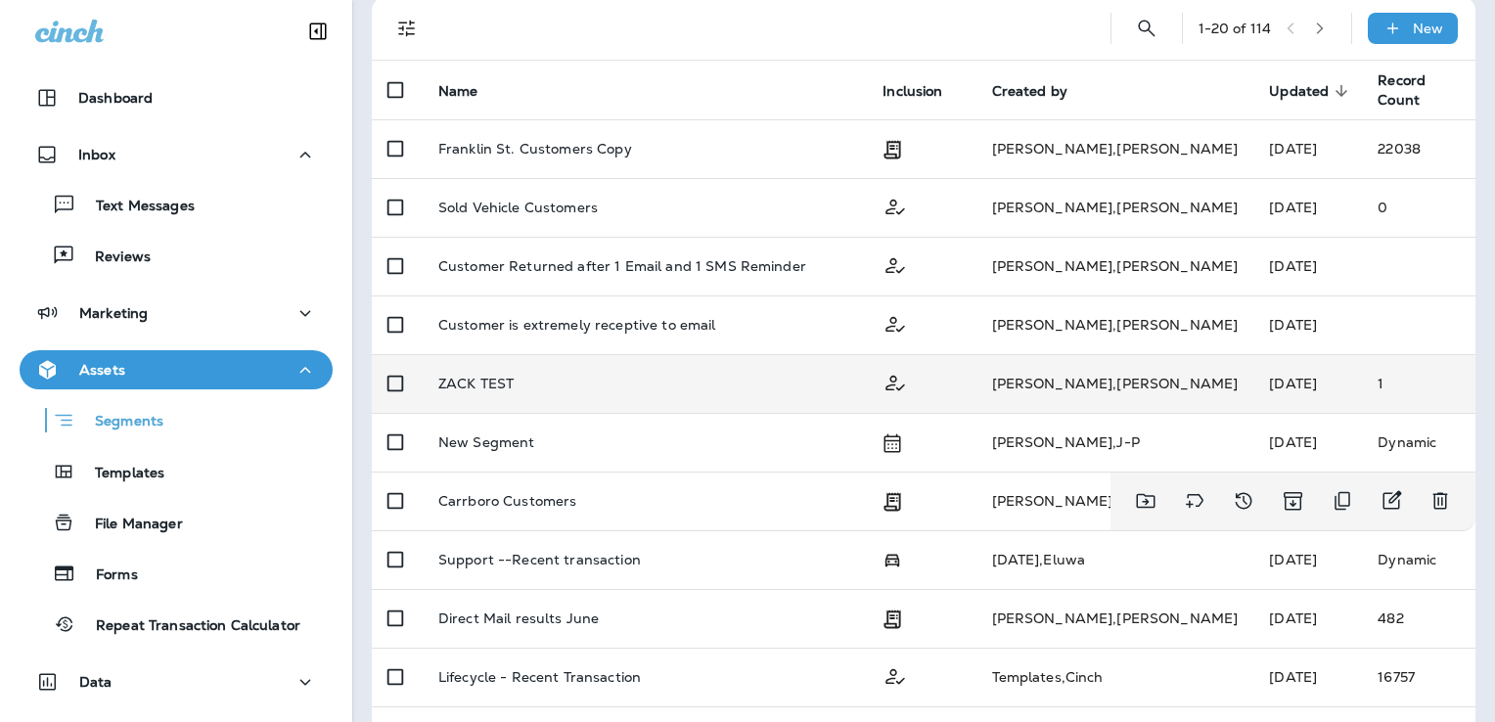
scroll to position [135, 0]
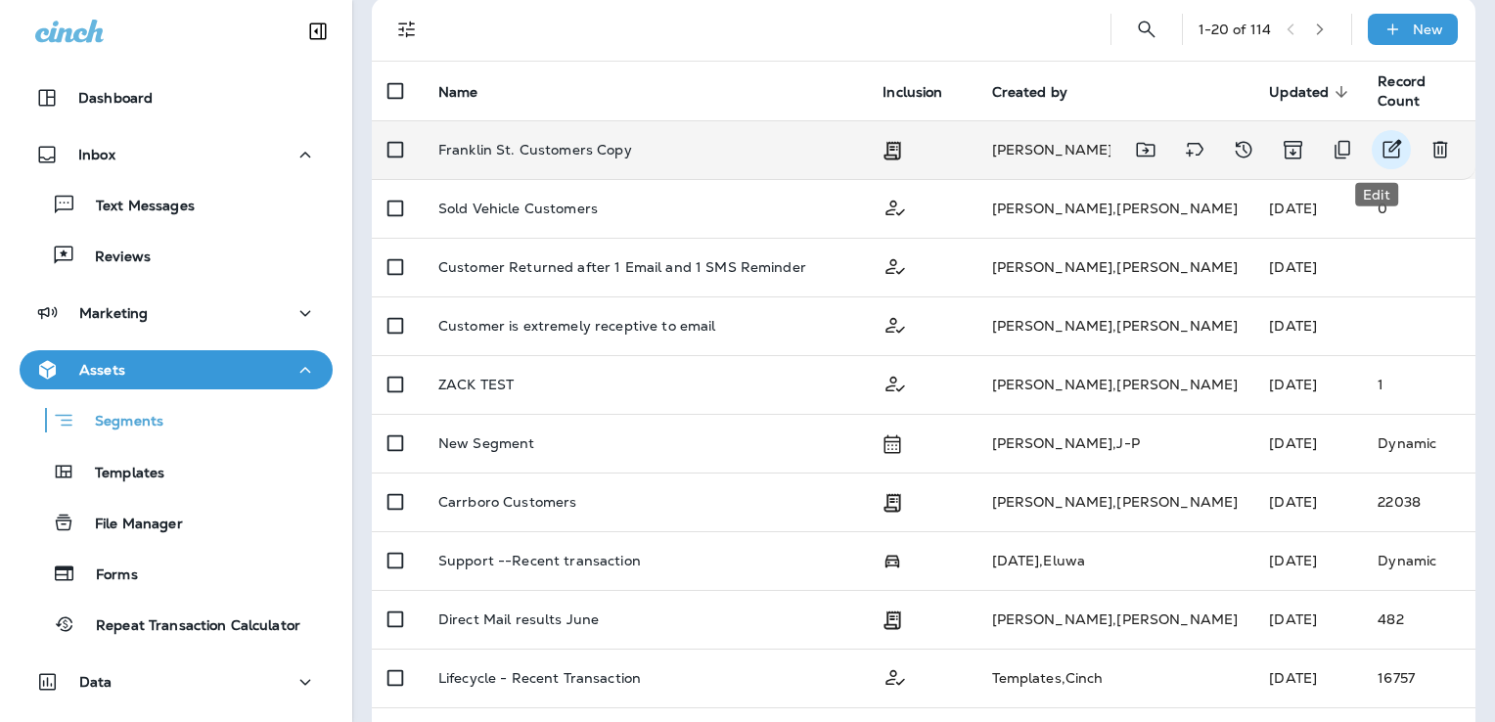
click at [1380, 143] on icon "Edit" at bounding box center [1391, 149] width 23 height 23
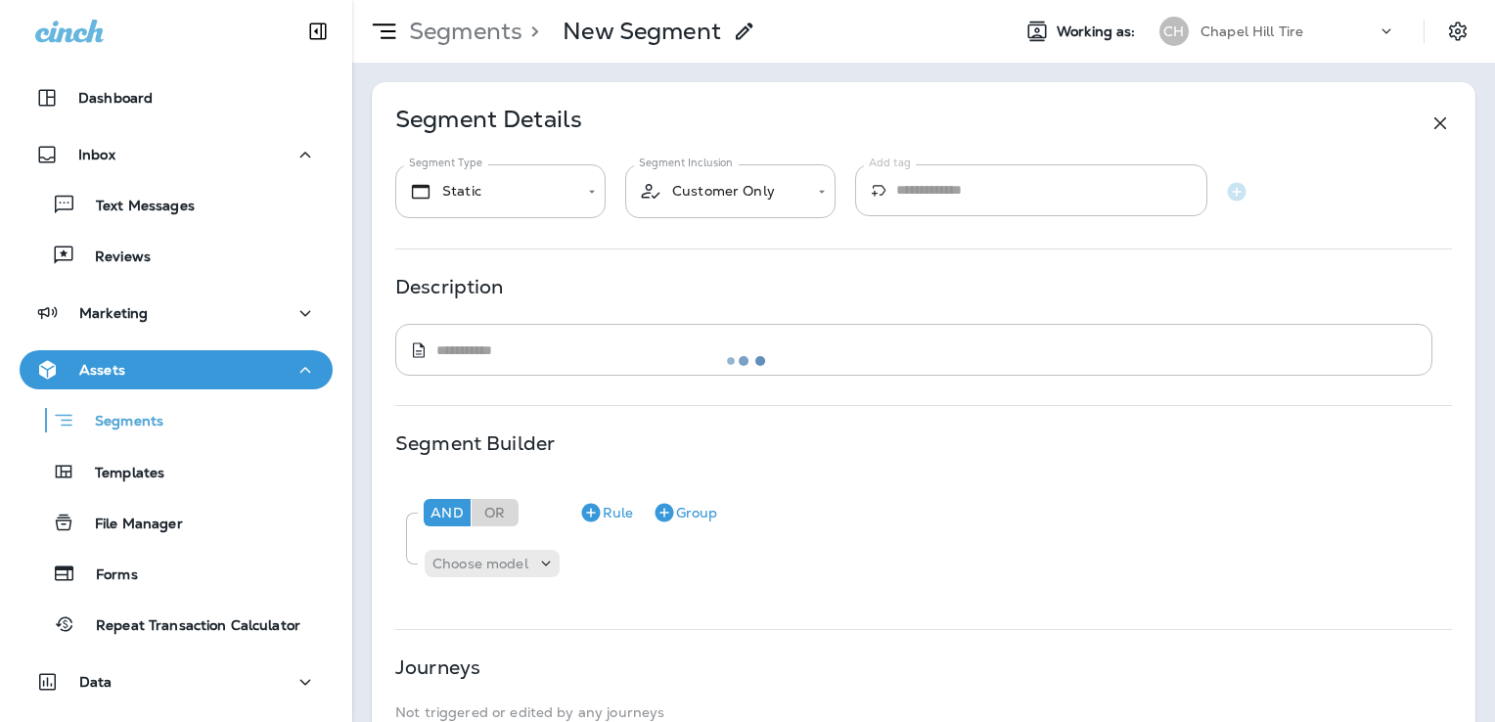
type input "**********"
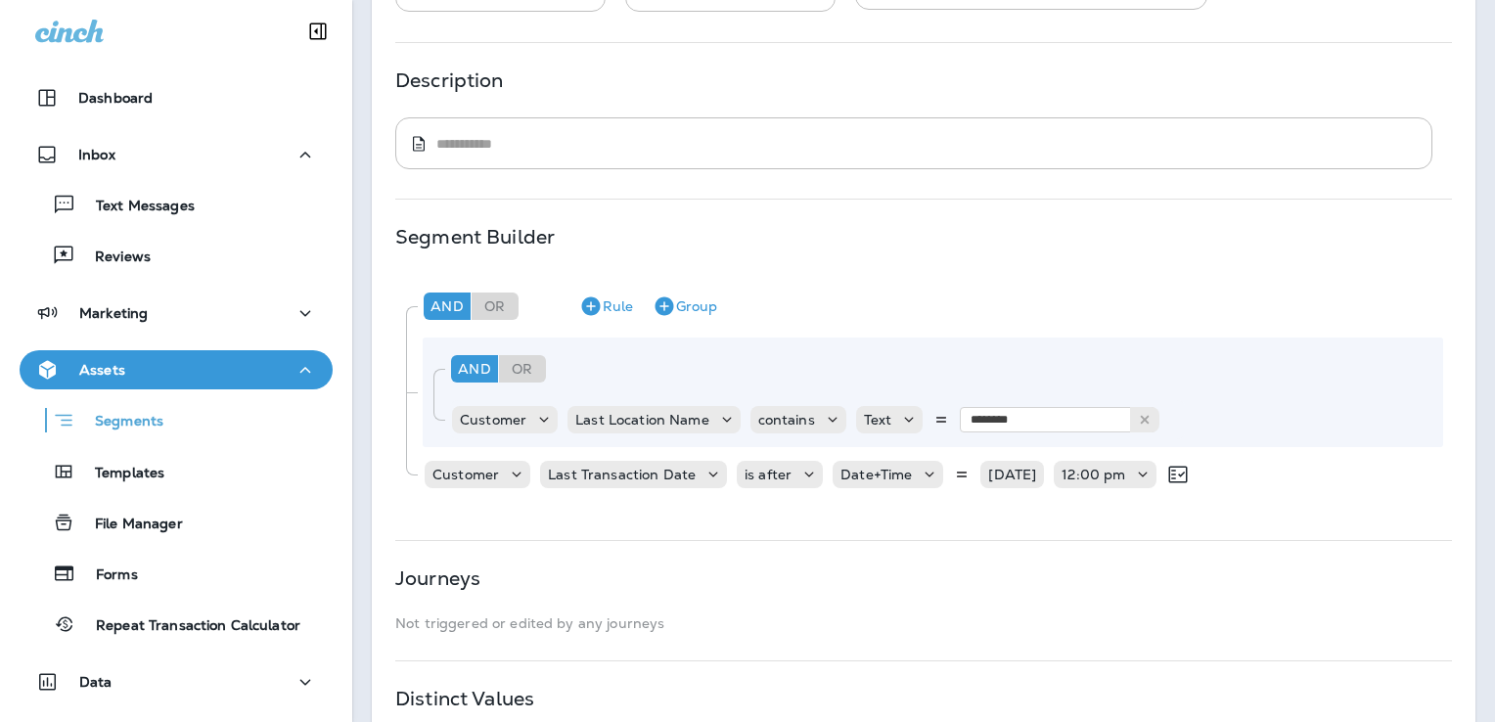
scroll to position [207, 0]
click at [1014, 420] on input "********" at bounding box center [1058, 418] width 196 height 25
type input "**********"
click at [1004, 463] on div "**********" at bounding box center [923, 387] width 1056 height 227
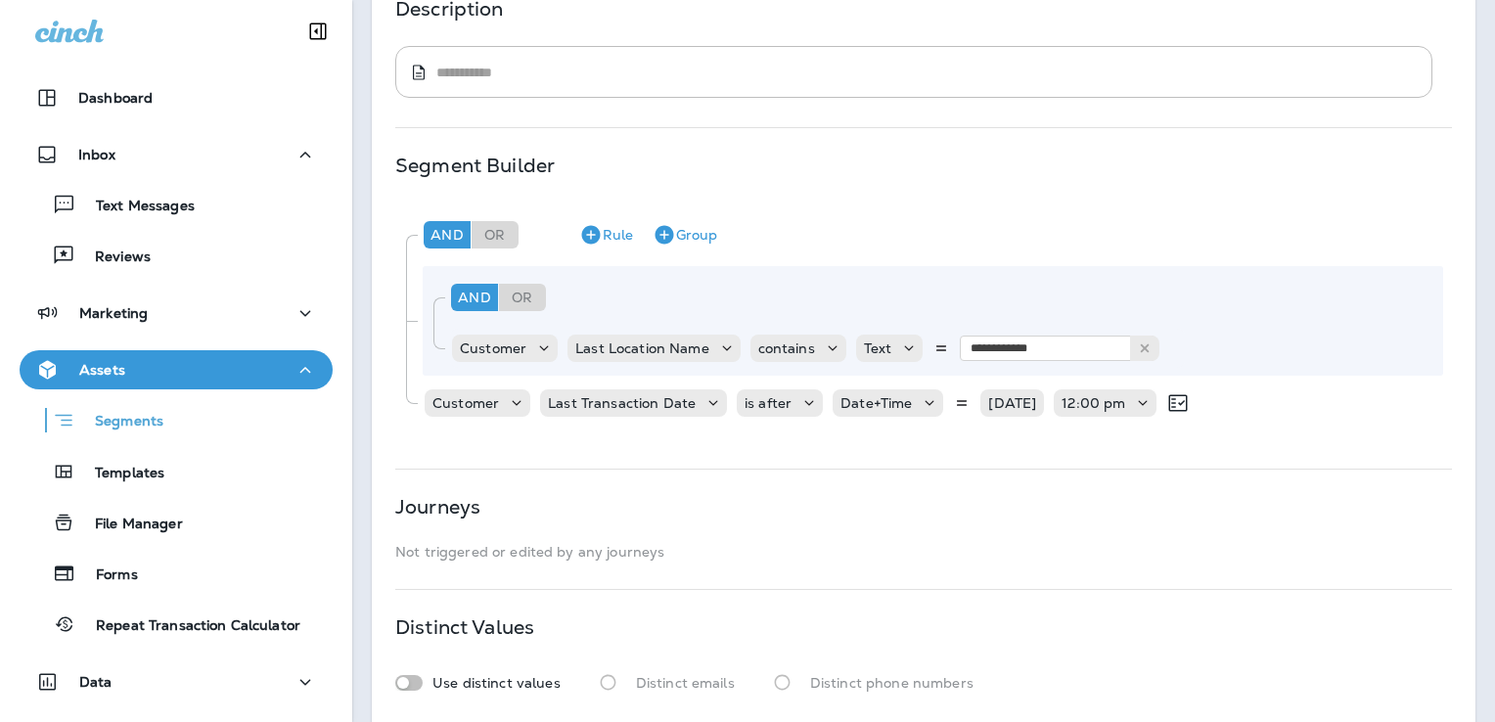
scroll to position [384, 0]
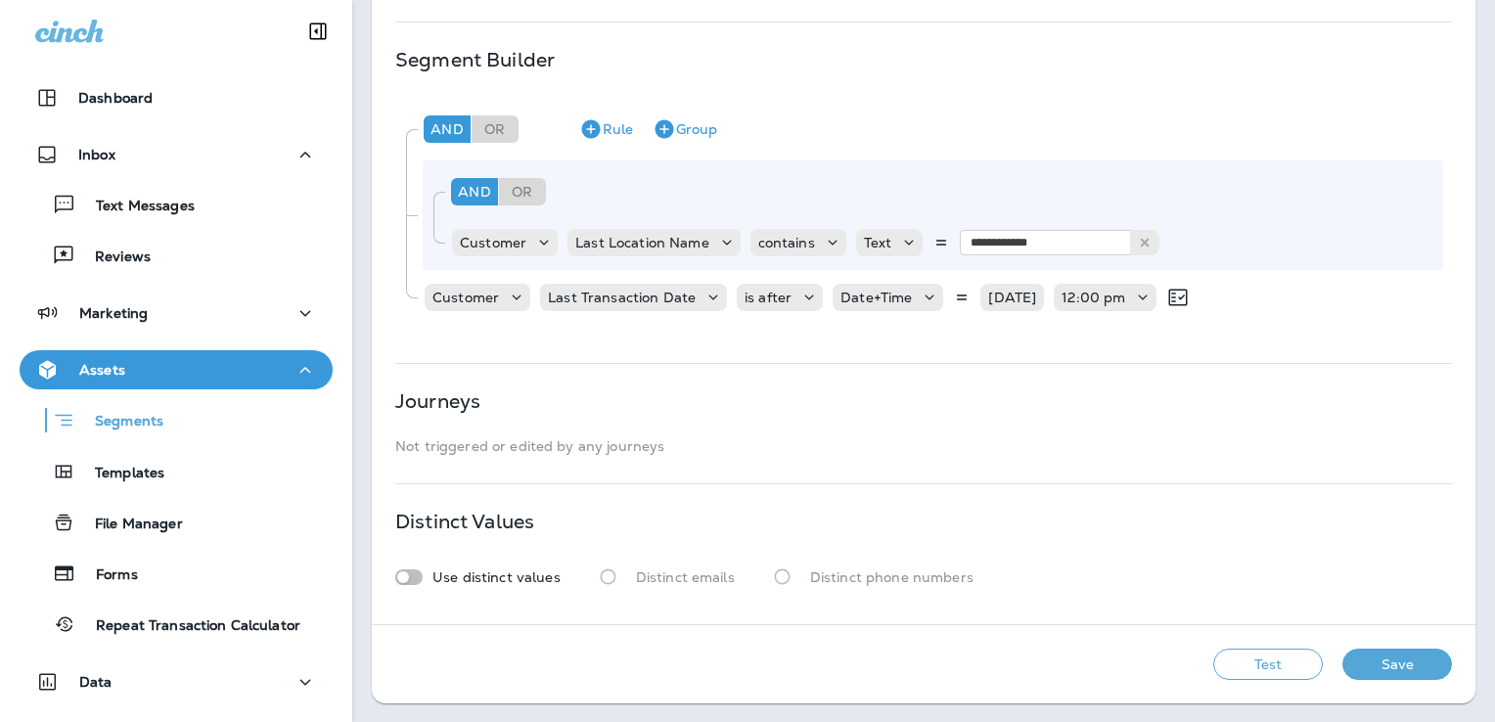
click at [1371, 681] on div "Test Save" at bounding box center [924, 664] width 1104 height 78
drag, startPoint x: 1371, startPoint y: 681, endPoint x: 1368, endPoint y: 659, distance: 21.7
click at [1368, 659] on div "Test Save" at bounding box center [924, 664] width 1104 height 78
click at [1378, 667] on button "Save" at bounding box center [1397, 664] width 110 height 31
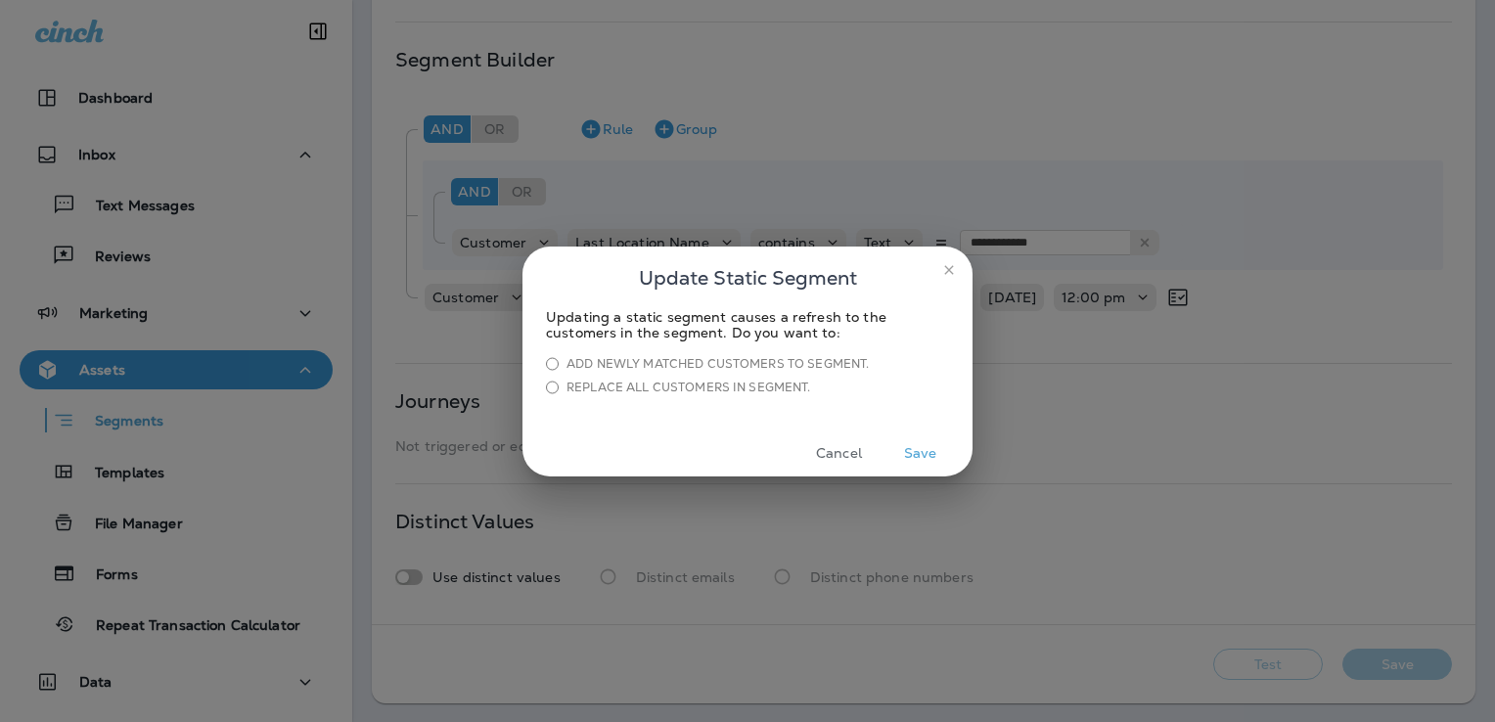
click at [921, 446] on button "Save" at bounding box center [920, 453] width 73 height 30
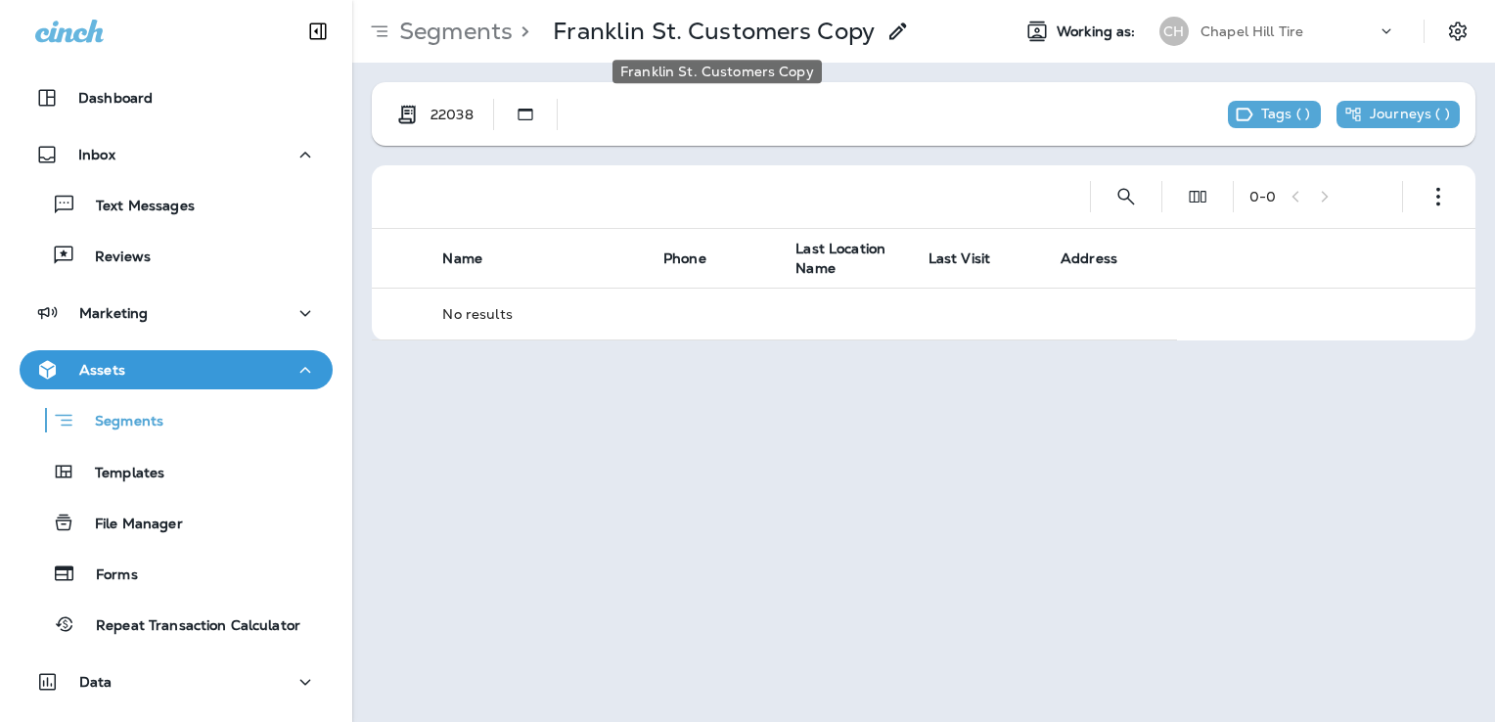
click at [685, 25] on p "Franklin St. Customers Copy" at bounding box center [714, 31] width 322 height 29
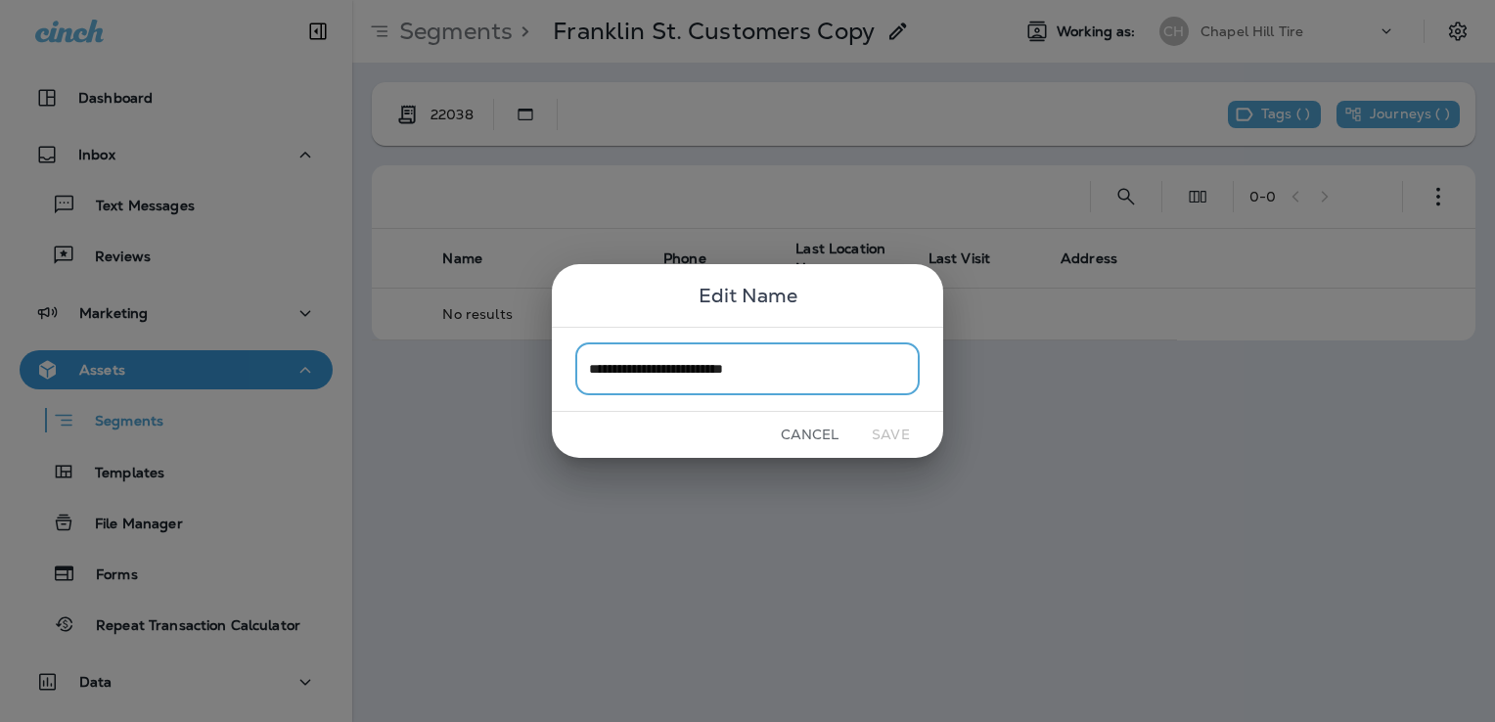
click at [800, 443] on button "Cancel" at bounding box center [809, 435] width 73 height 30
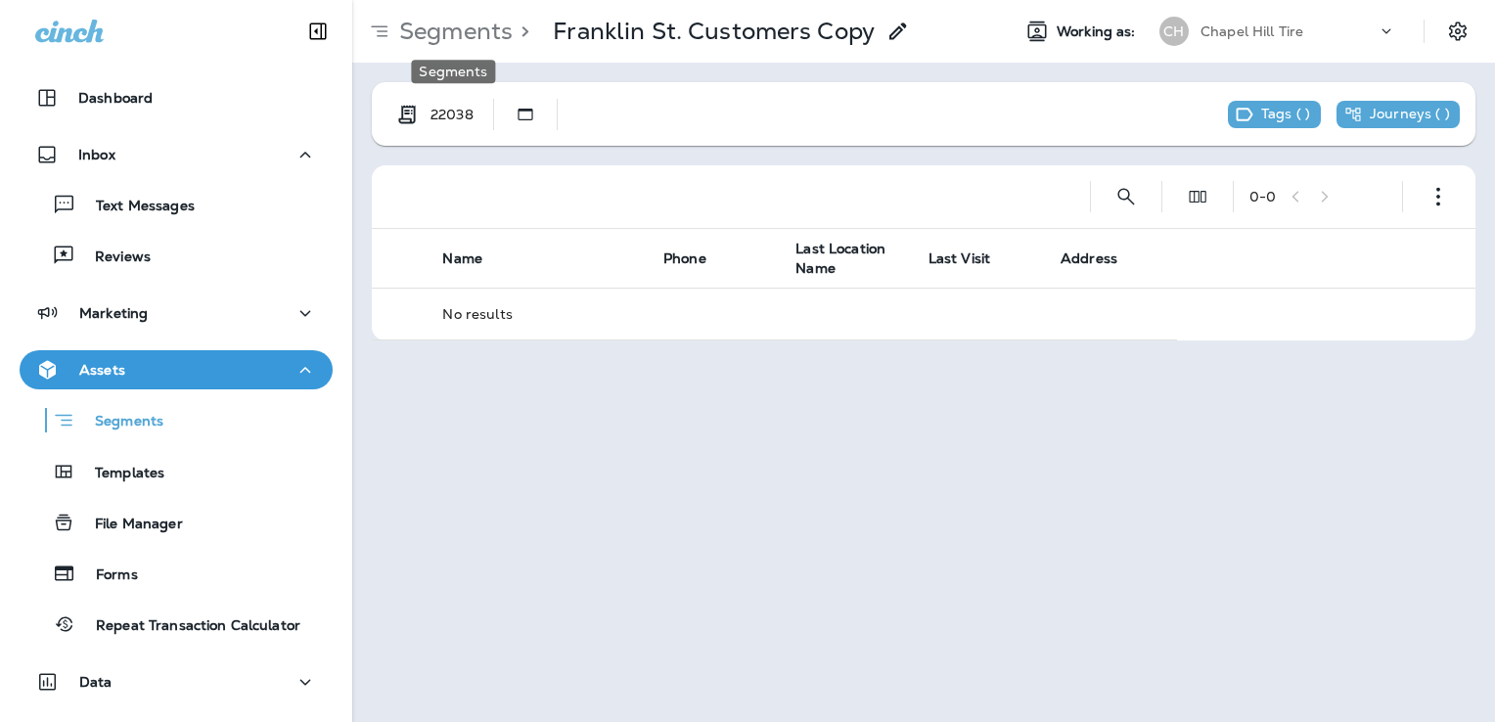
click at [427, 23] on p "Segments" at bounding box center [451, 31] width 121 height 29
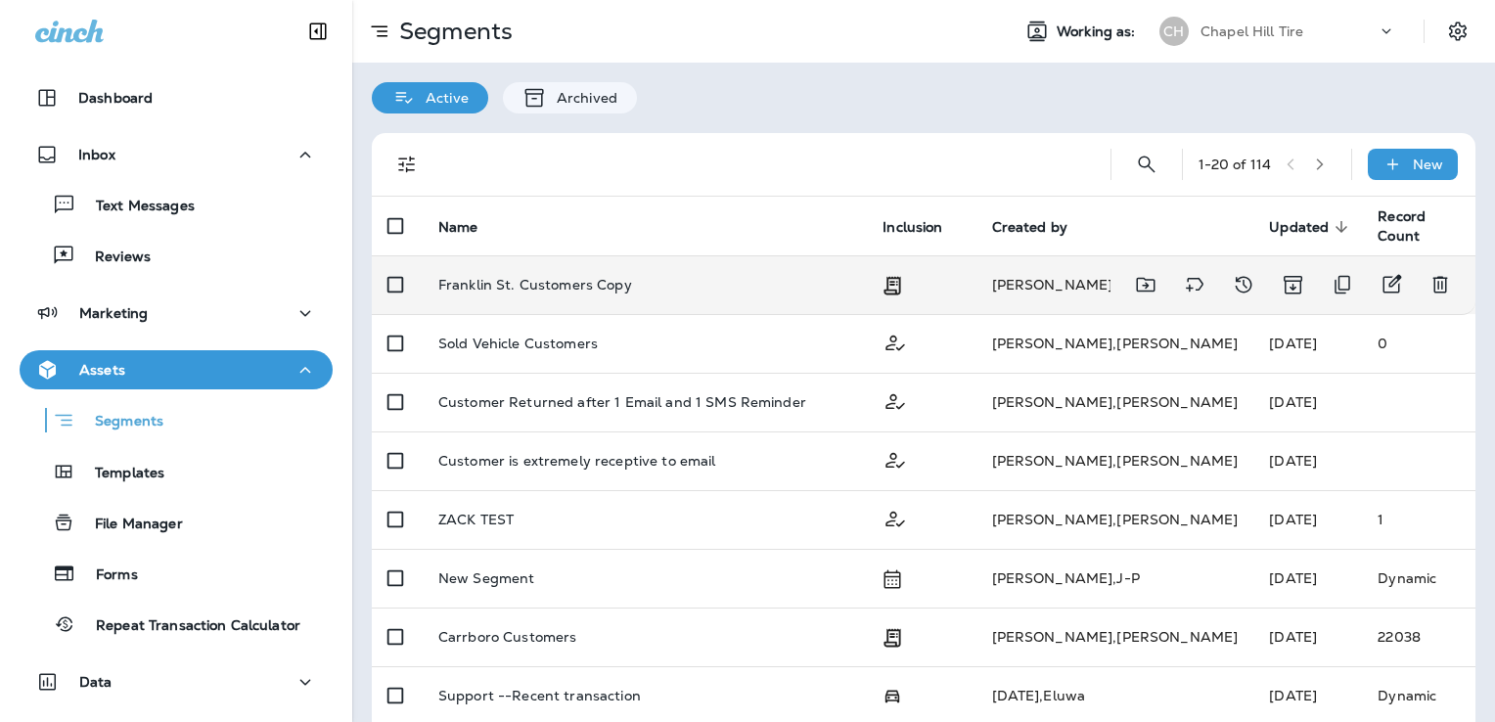
click at [548, 286] on p "Franklin St. Customers Copy" at bounding box center [535, 285] width 194 height 16
click at [589, 275] on td "Franklin St. Customers Copy" at bounding box center [645, 284] width 444 height 59
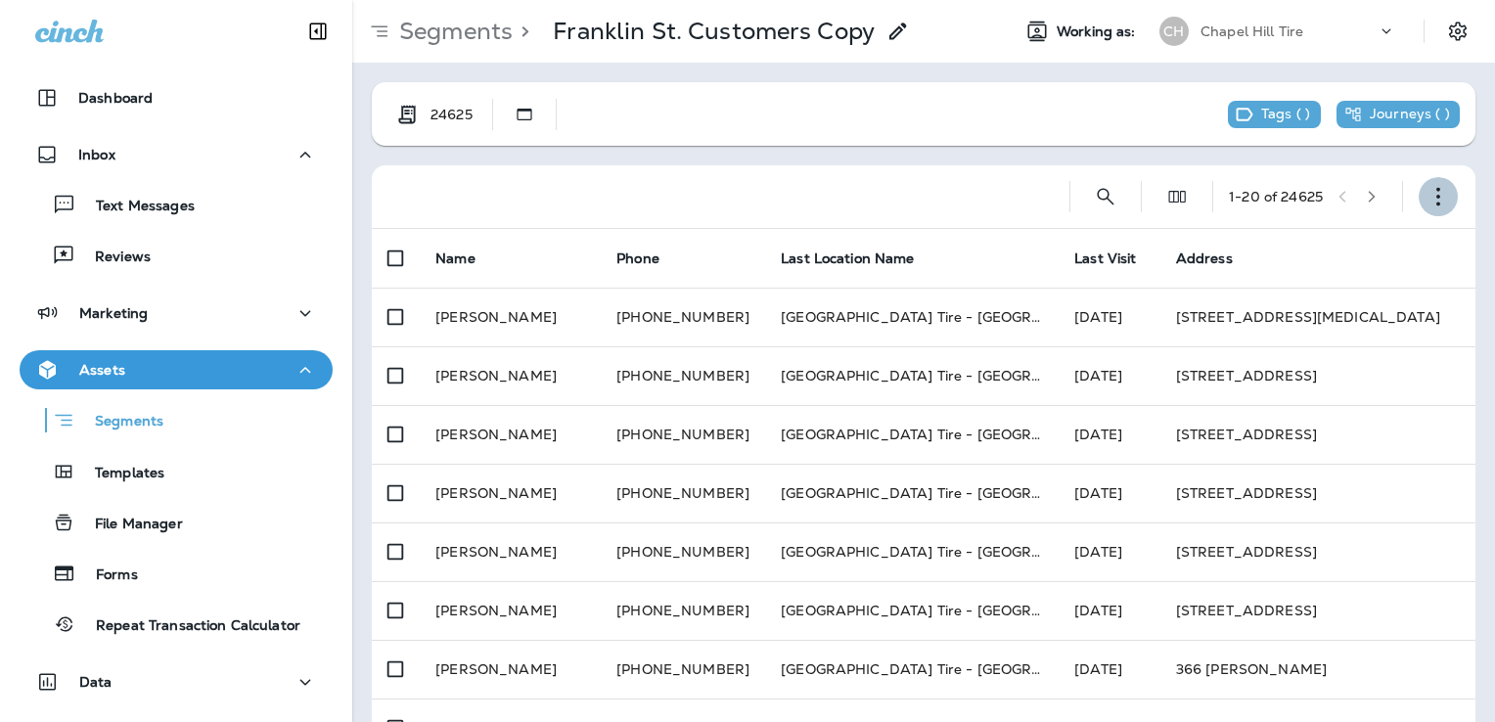
click at [1436, 195] on use "button" at bounding box center [1438, 197] width 4 height 19
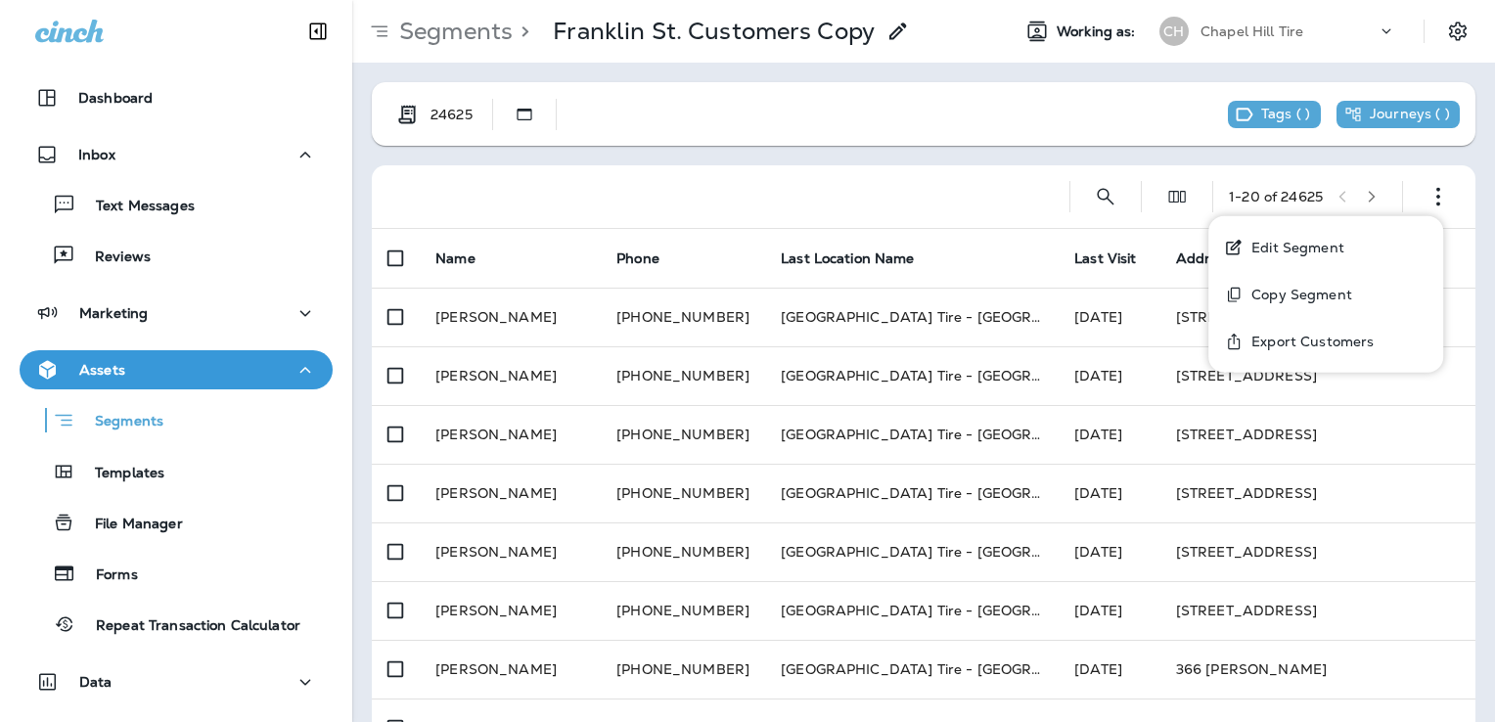
click at [1287, 341] on p "Export Customers" at bounding box center [1309, 342] width 130 height 16
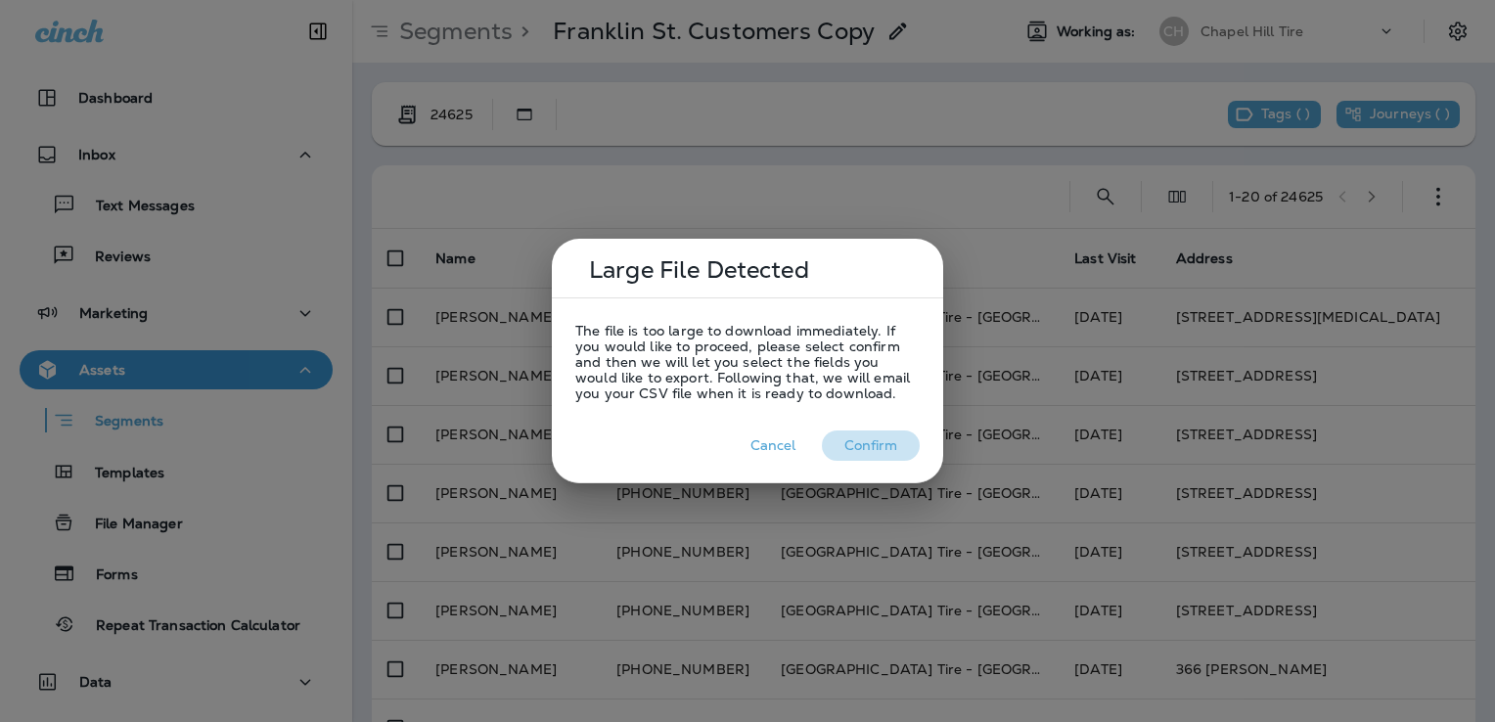
click at [865, 448] on button "Confirm" at bounding box center [871, 446] width 98 height 30
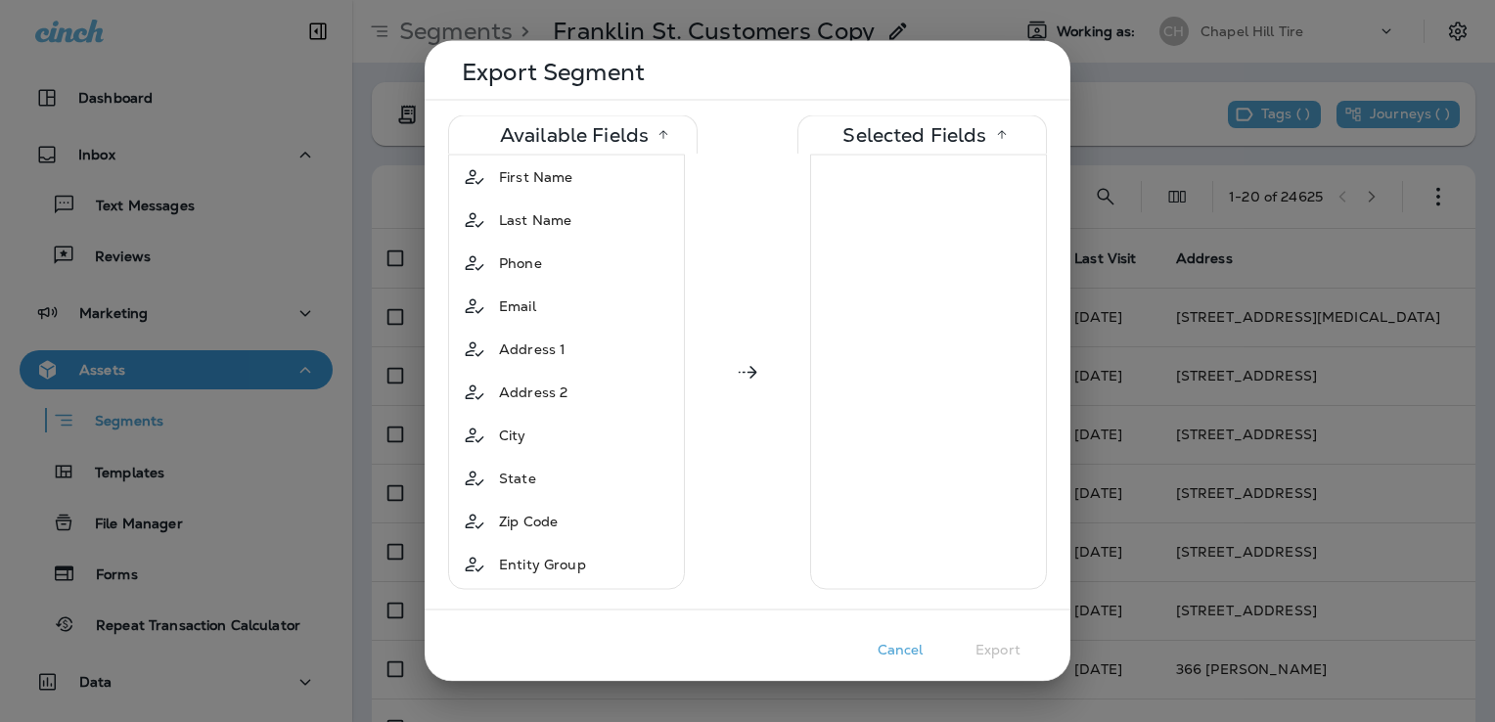
click at [563, 642] on div "Cancel Export" at bounding box center [747, 650] width 599 height 30
click at [536, 344] on span "Address 1" at bounding box center [532, 350] width 67 height 20
click at [536, 344] on span "Address 2" at bounding box center [533, 350] width 68 height 20
click at [536, 344] on div "City" at bounding box center [566, 349] width 227 height 35
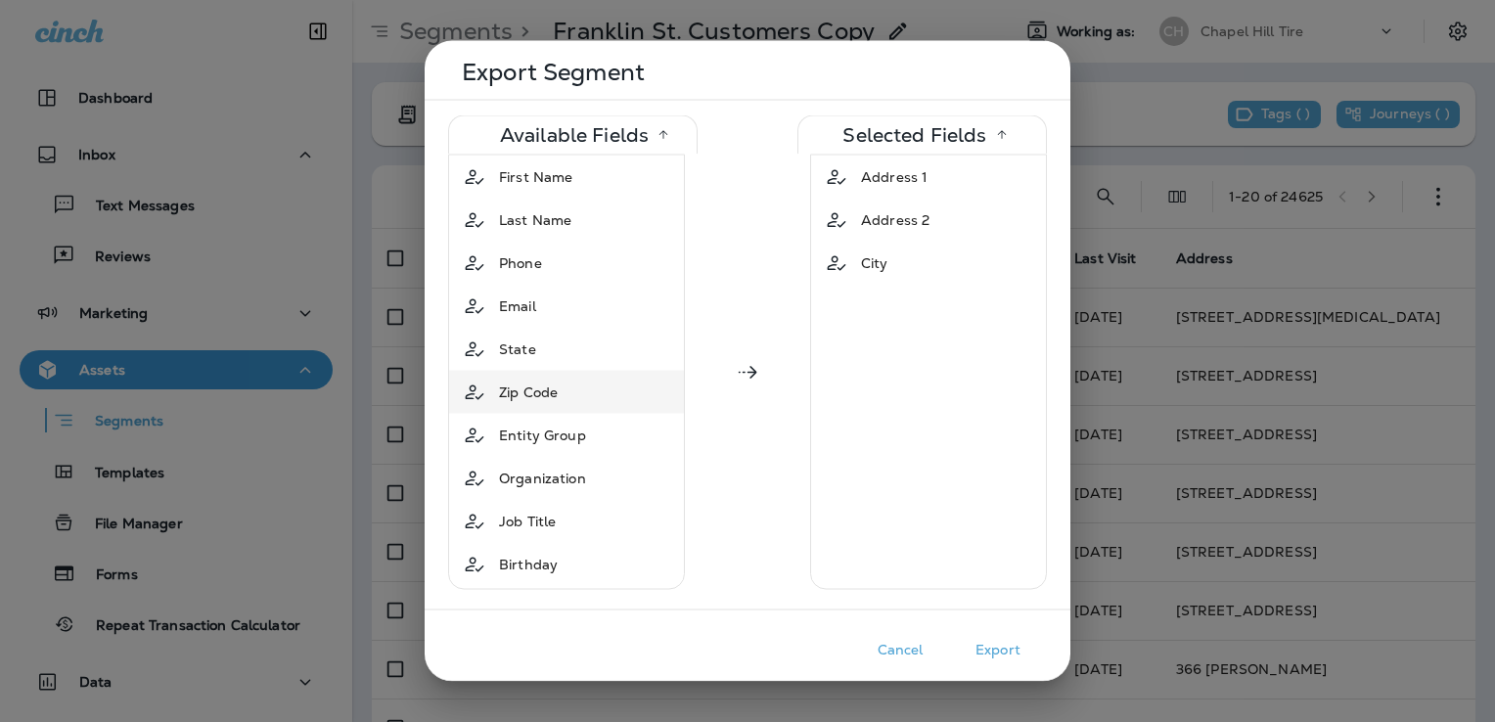
click at [519, 398] on span "Zip Code" at bounding box center [528, 393] width 59 height 20
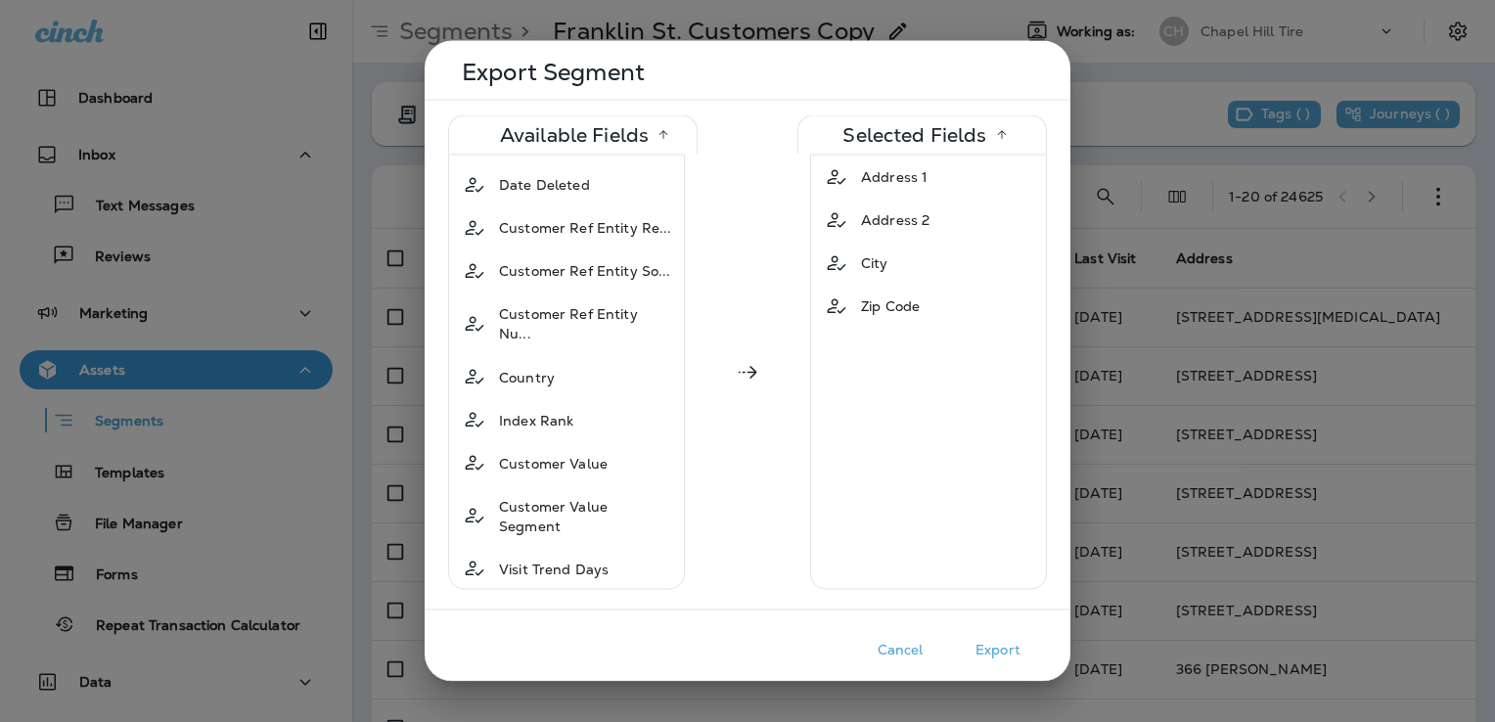
scroll to position [1157, 0]
click at [514, 451] on span "Customer Value" at bounding box center [553, 461] width 109 height 20
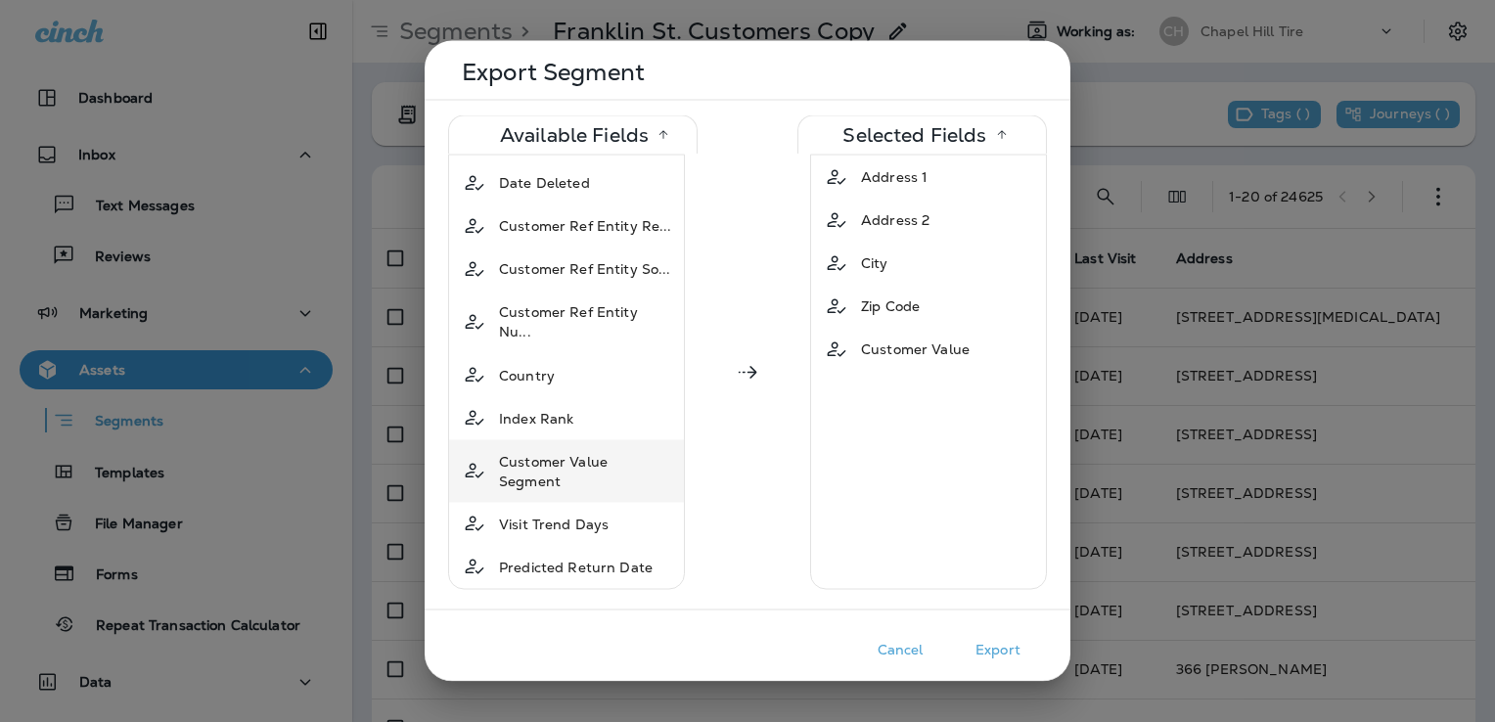
click at [517, 451] on span "Customer Value Segment" at bounding box center [585, 470] width 173 height 39
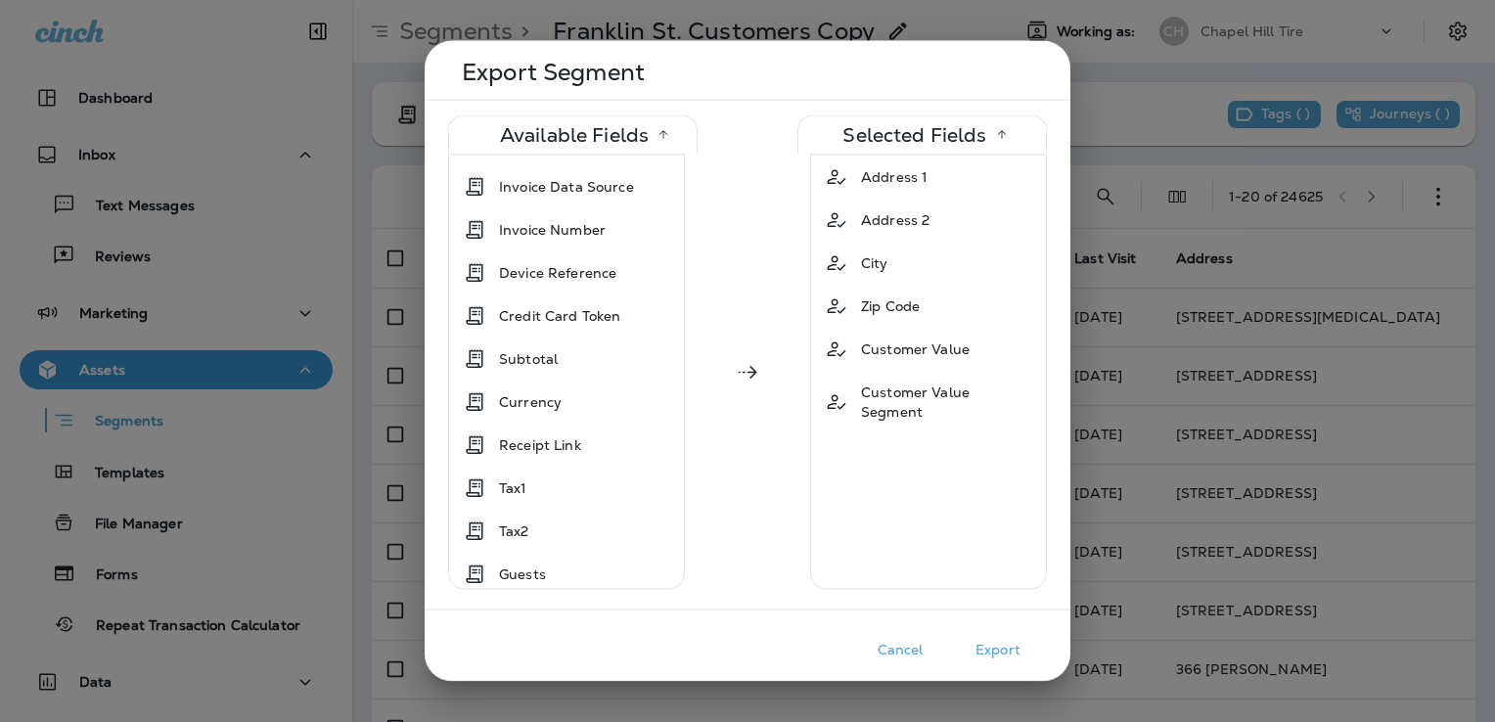
scroll to position [2407, 0]
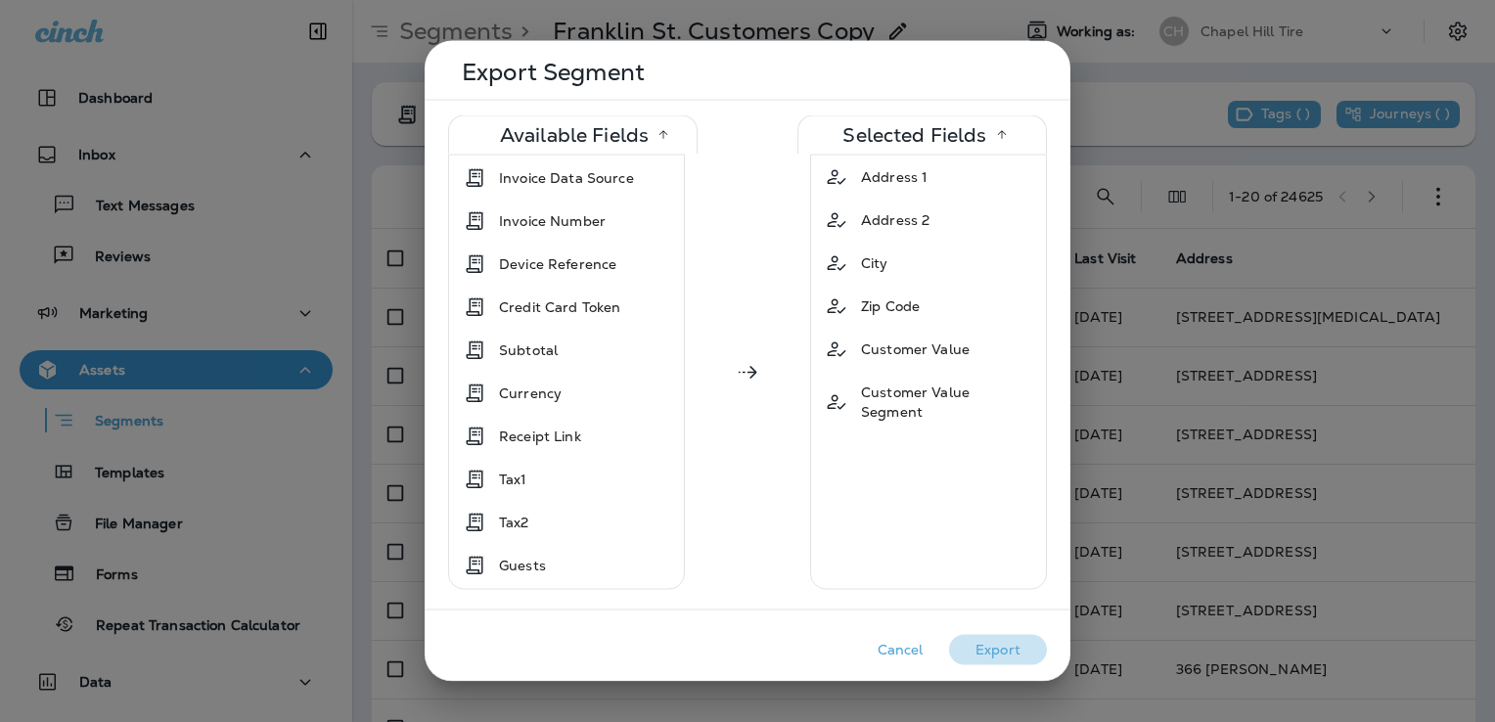
click at [996, 648] on button "Export" at bounding box center [998, 650] width 98 height 30
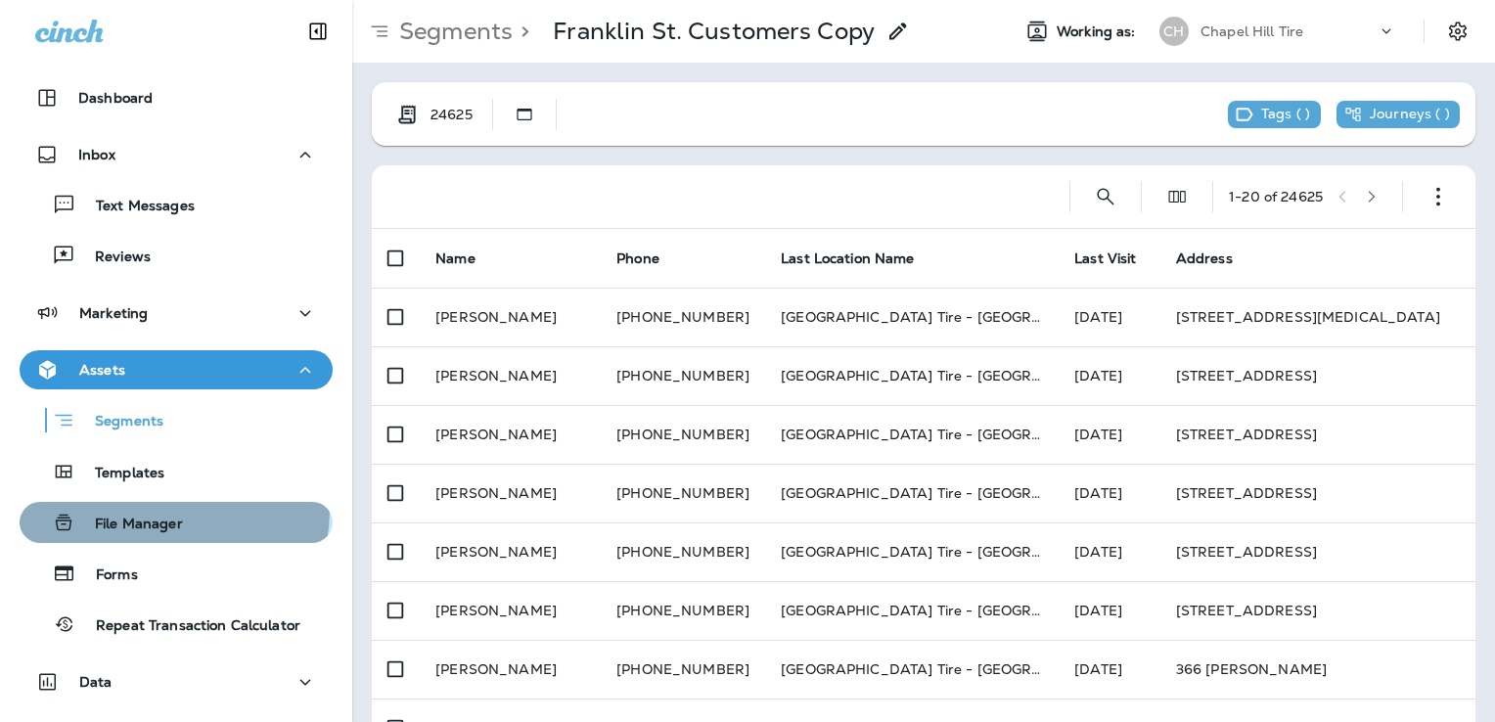
click at [172, 511] on div "File Manager" at bounding box center [105, 522] width 156 height 29
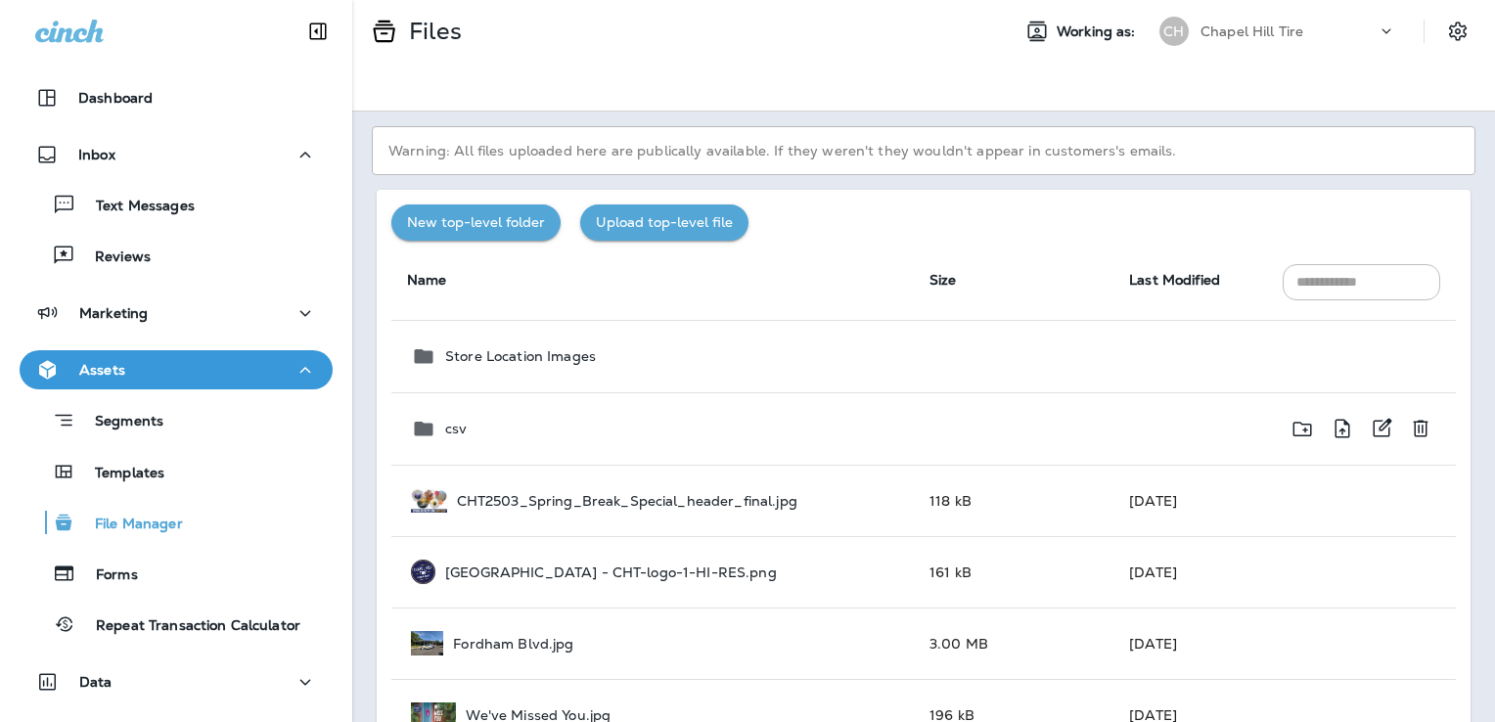
click at [442, 420] on div "csv" at bounding box center [654, 428] width 487 height 23
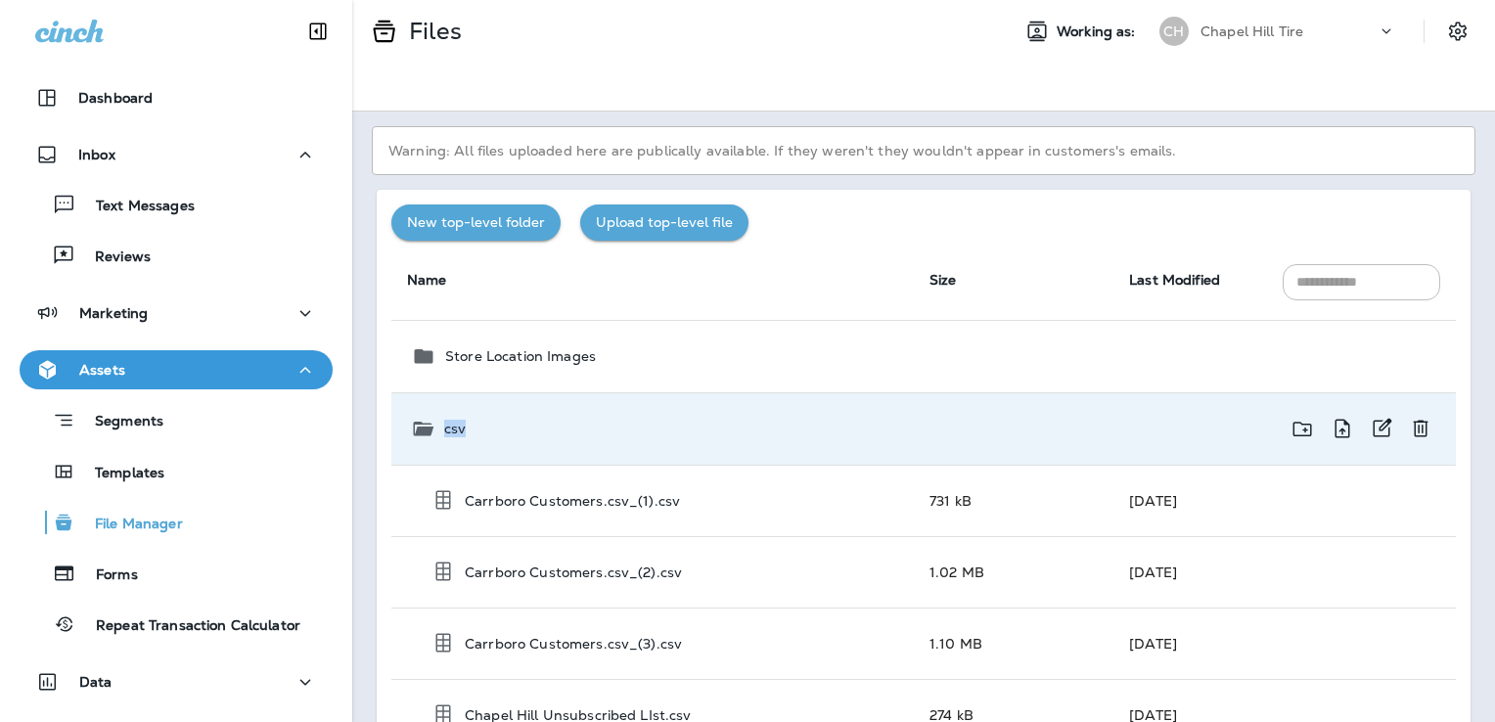
click at [442, 420] on div "csv" at bounding box center [654, 428] width 487 height 23
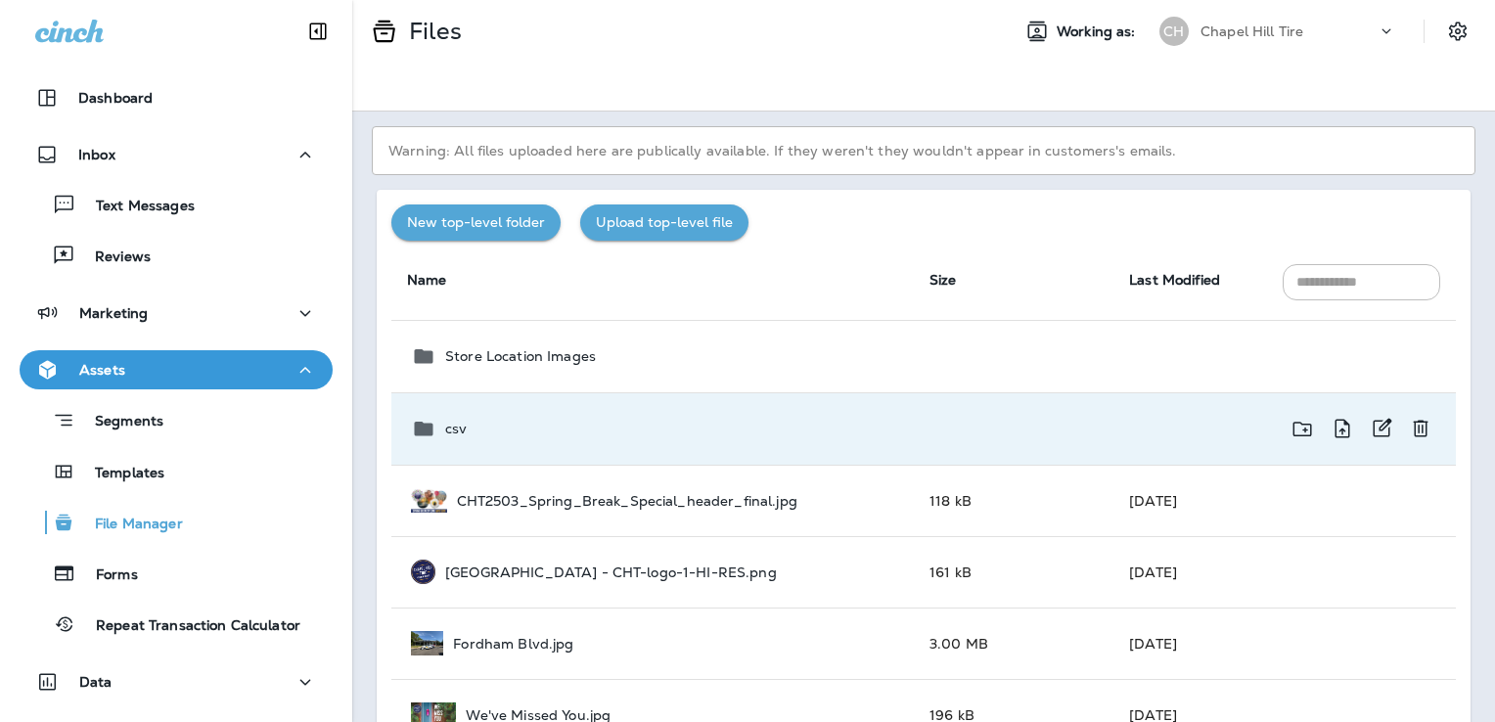
drag, startPoint x: 442, startPoint y: 420, endPoint x: 426, endPoint y: 428, distance: 18.4
click at [426, 428] on icon at bounding box center [423, 429] width 19 height 15
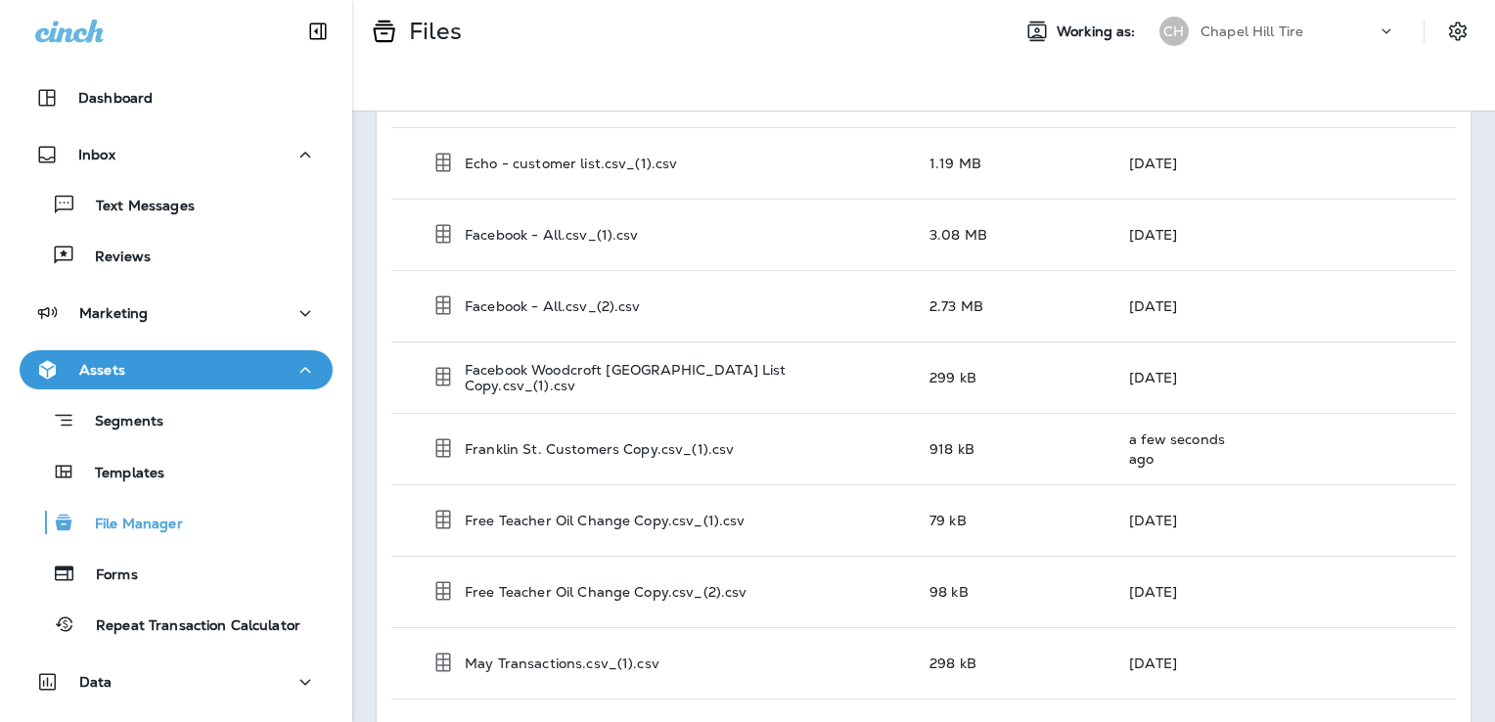
scroll to position [1339, 0]
click at [583, 440] on p "Franklin St. Customers Copy.csv_(1).csv" at bounding box center [599, 448] width 269 height 16
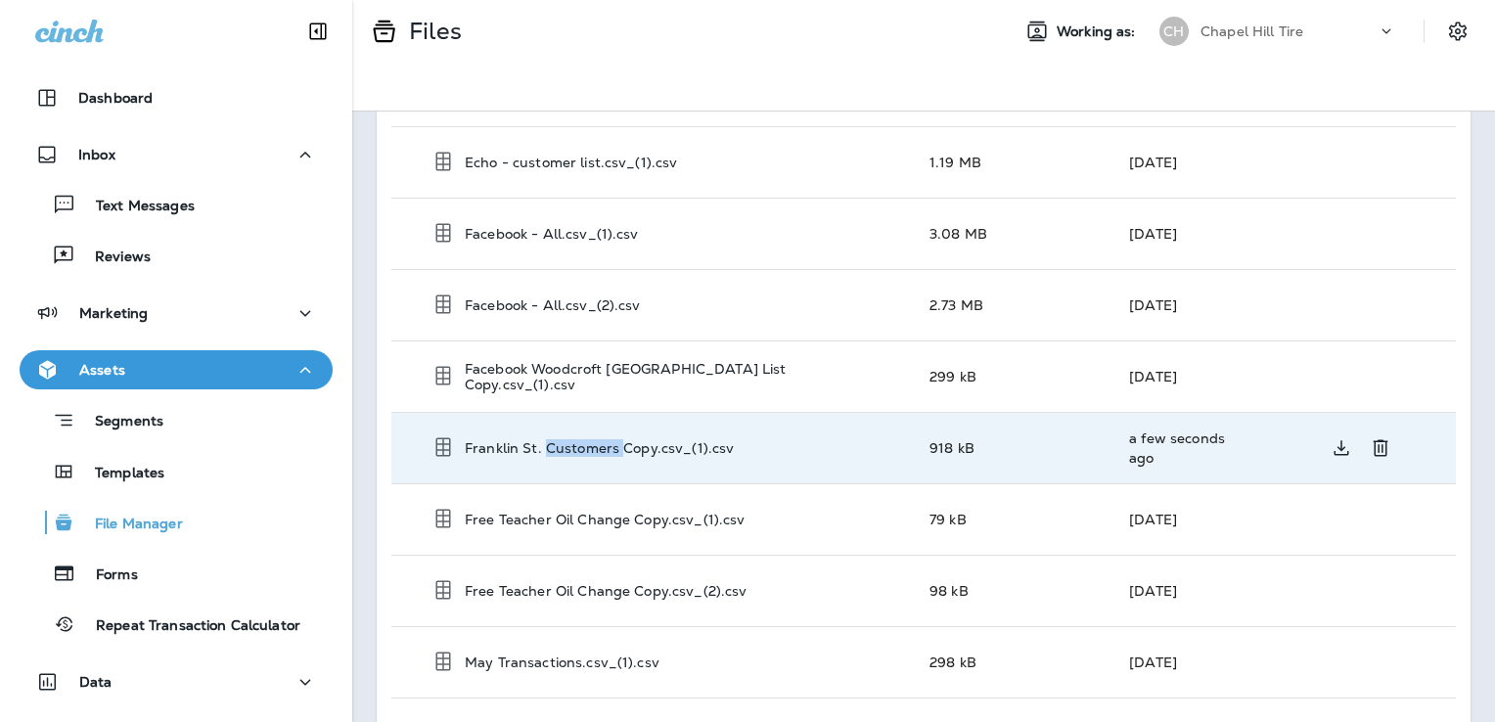
click at [583, 440] on p "Franklin St. Customers Copy.csv_(1).csv" at bounding box center [599, 448] width 269 height 16
drag, startPoint x: 583, startPoint y: 435, endPoint x: 450, endPoint y: 432, distance: 133.1
click at [450, 435] on icon at bounding box center [443, 447] width 24 height 24
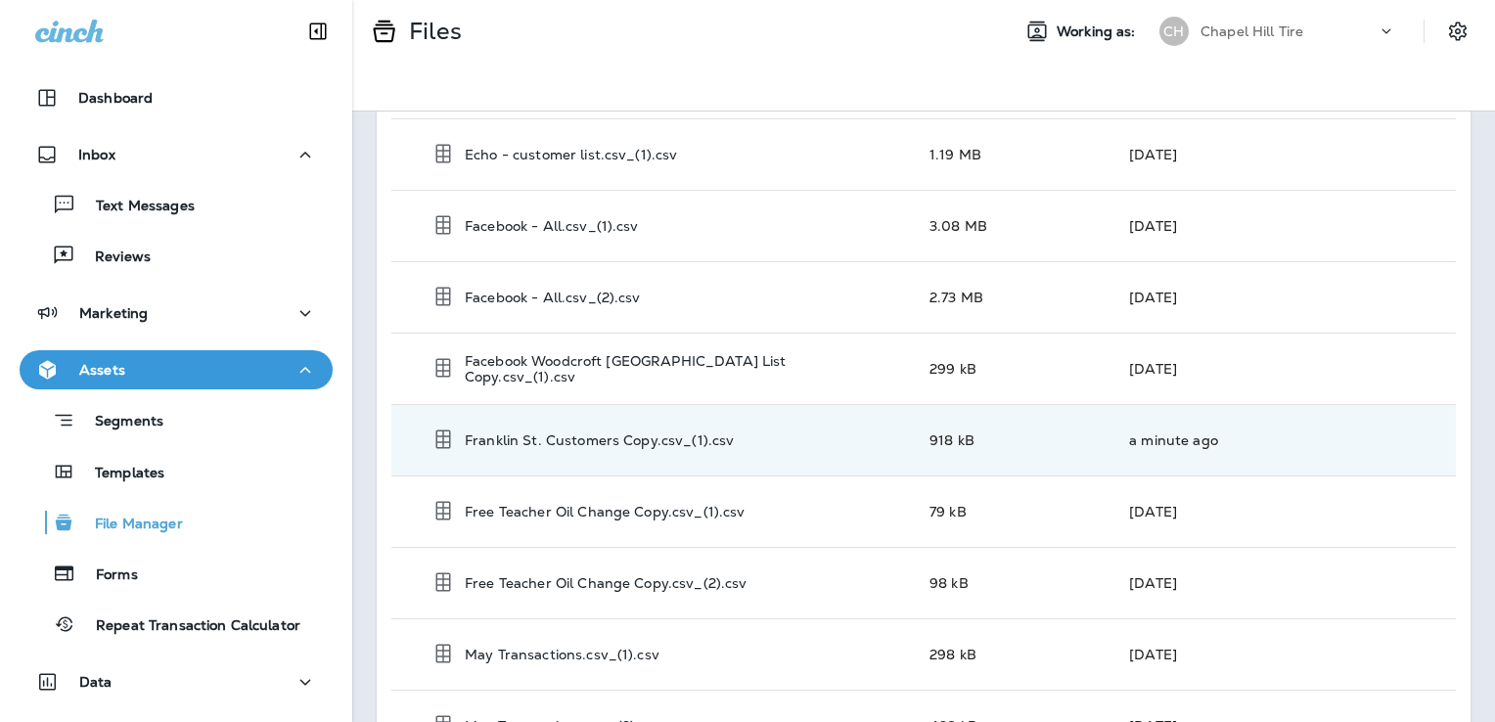
scroll to position [1346, 0]
click at [1330, 431] on icon "Download file" at bounding box center [1341, 440] width 23 height 23
